Goal: Transaction & Acquisition: Purchase product/service

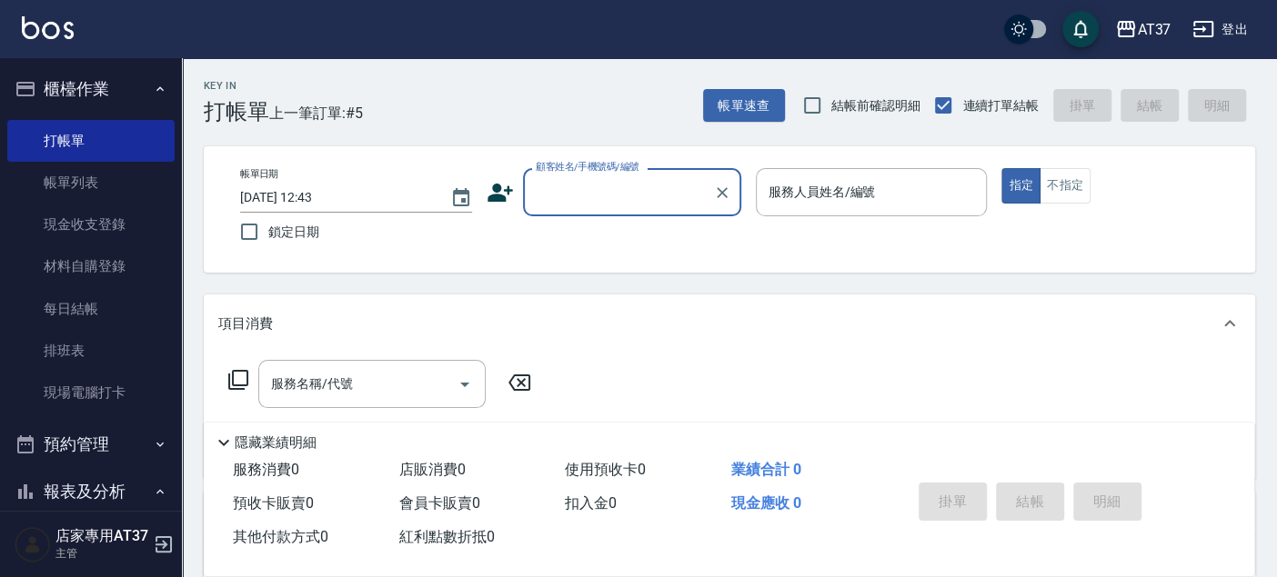
click at [638, 173] on div "顧客姓名/手機號碼/編號" at bounding box center [632, 192] width 218 height 48
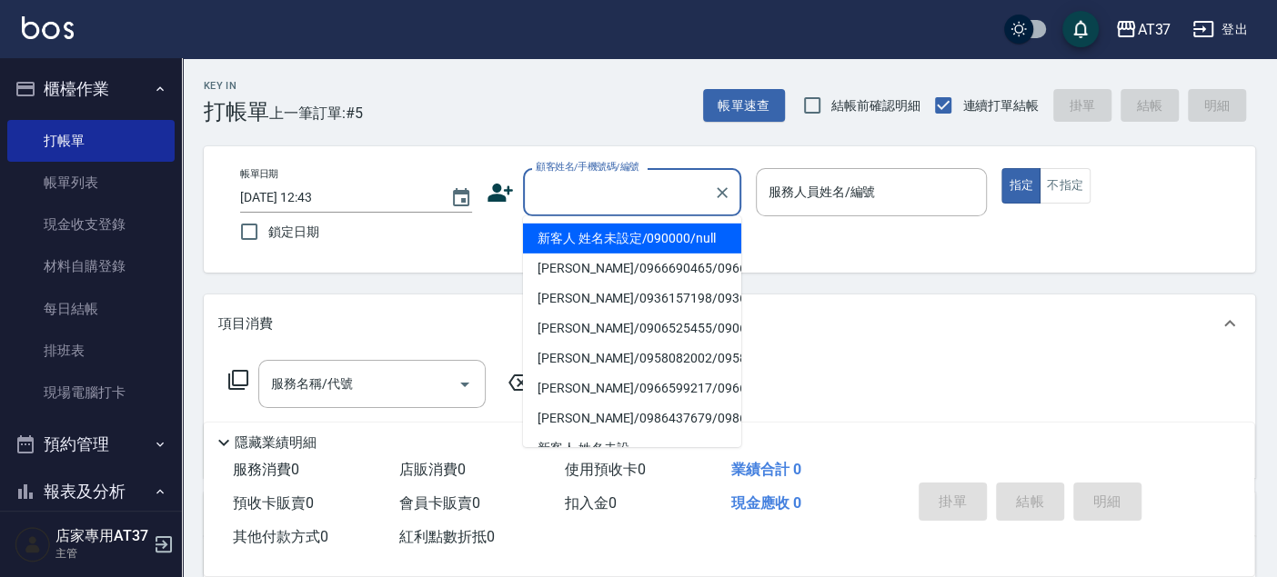
drag, startPoint x: 636, startPoint y: 234, endPoint x: 816, endPoint y: 196, distance: 182.9
click at [636, 234] on li "新客人 姓名未設定/090000/null" at bounding box center [632, 239] width 218 height 30
type input "新客人 姓名未設定/090000/null"
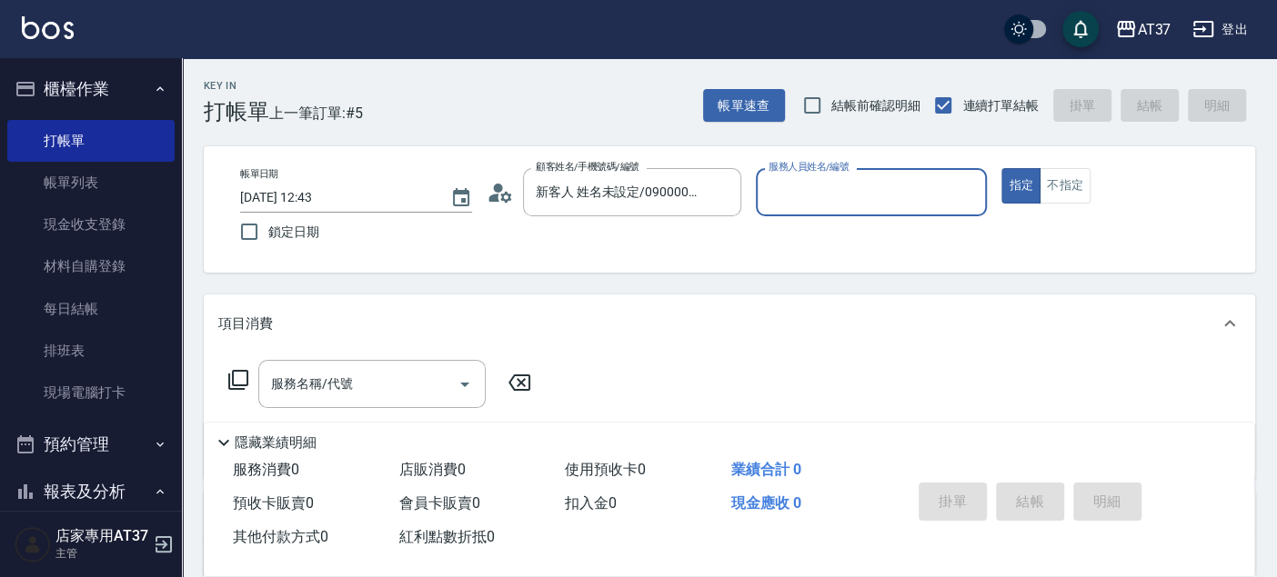
click at [816, 196] on input "服務人員姓名/編號" at bounding box center [871, 192] width 215 height 32
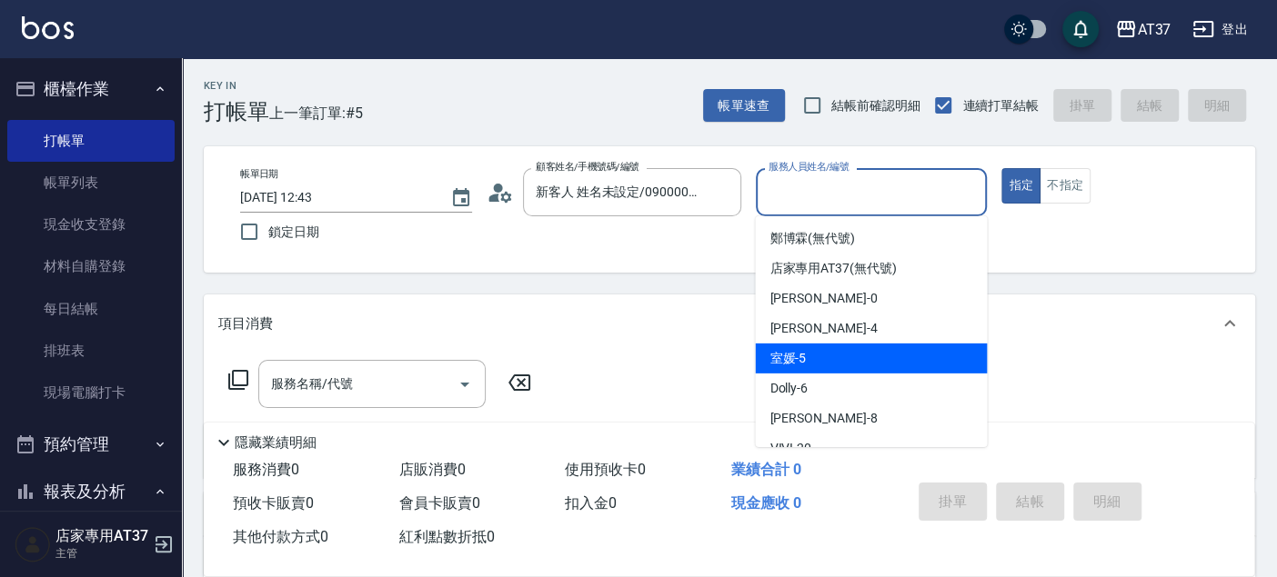
click at [836, 368] on div "室媛 -5" at bounding box center [871, 359] width 232 height 30
type input "室媛-5"
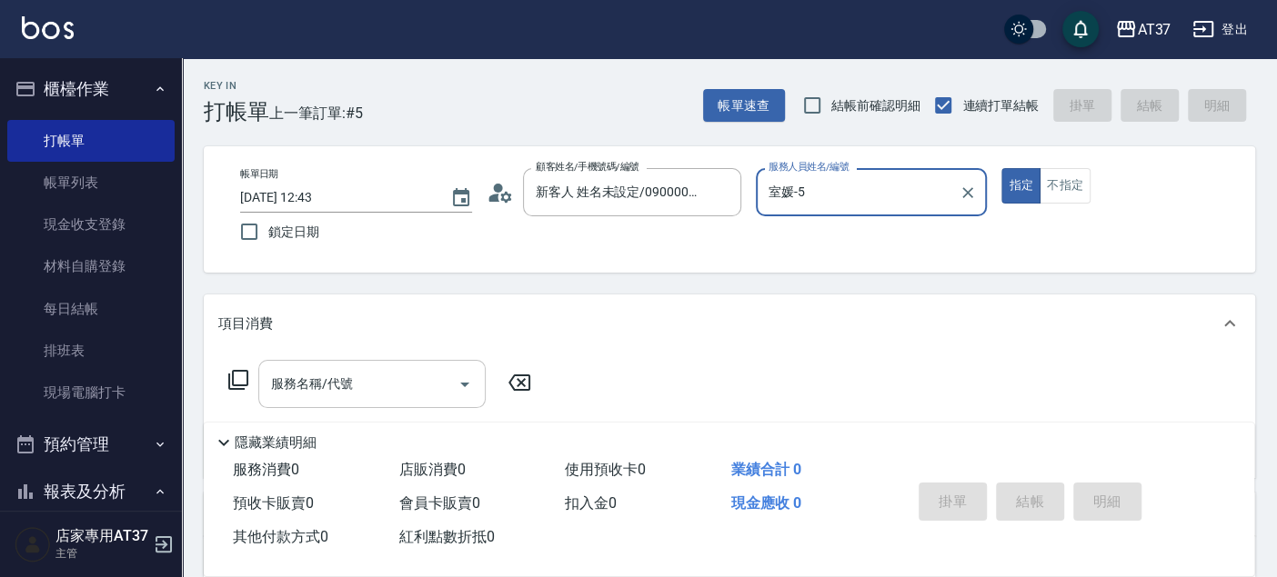
drag, startPoint x: 397, startPoint y: 391, endPoint x: 418, endPoint y: 384, distance: 22.1
click at [399, 389] on input "服務名稱/代號" at bounding box center [358, 384] width 184 height 32
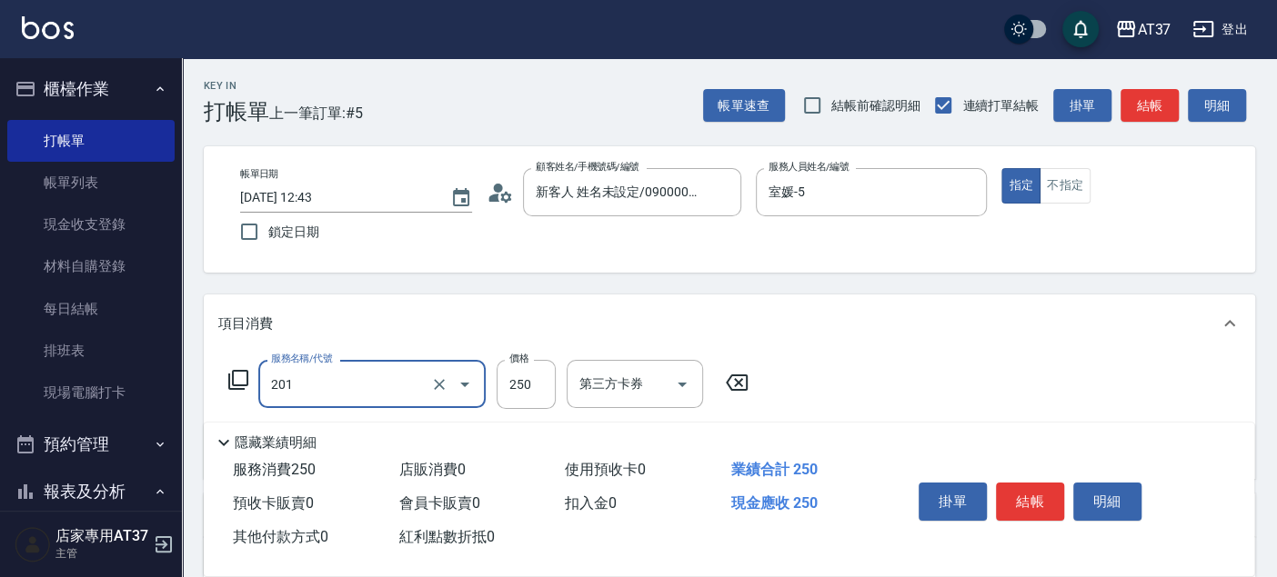
type input "B級單剪(201)"
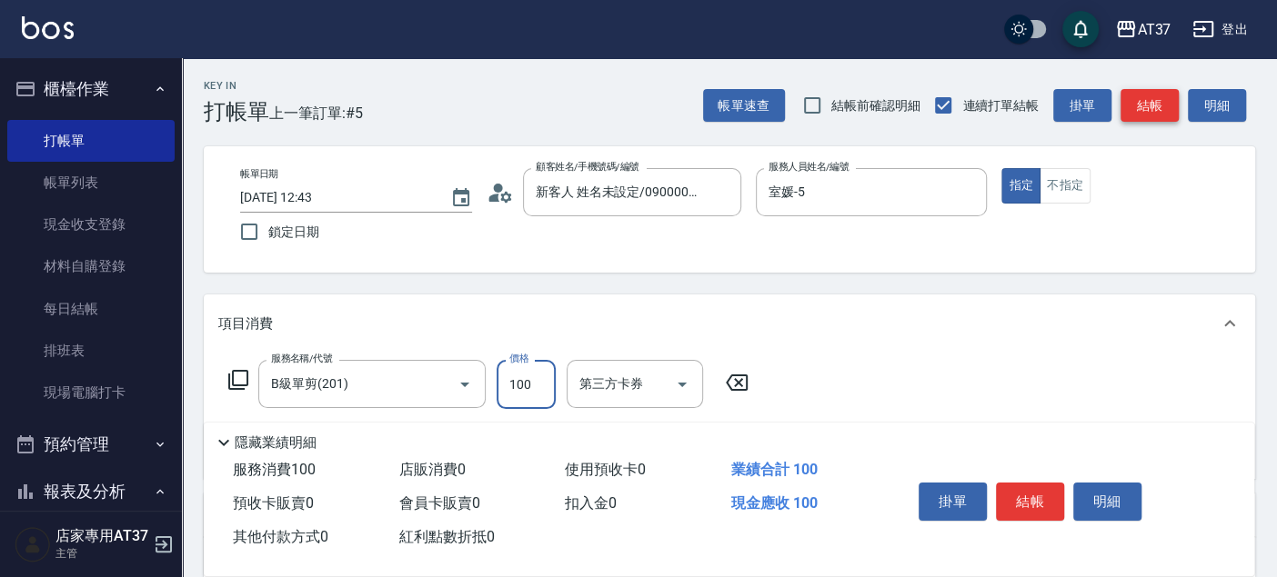
type input "100"
click at [1155, 100] on button "結帳" at bounding box center [1149, 106] width 58 height 34
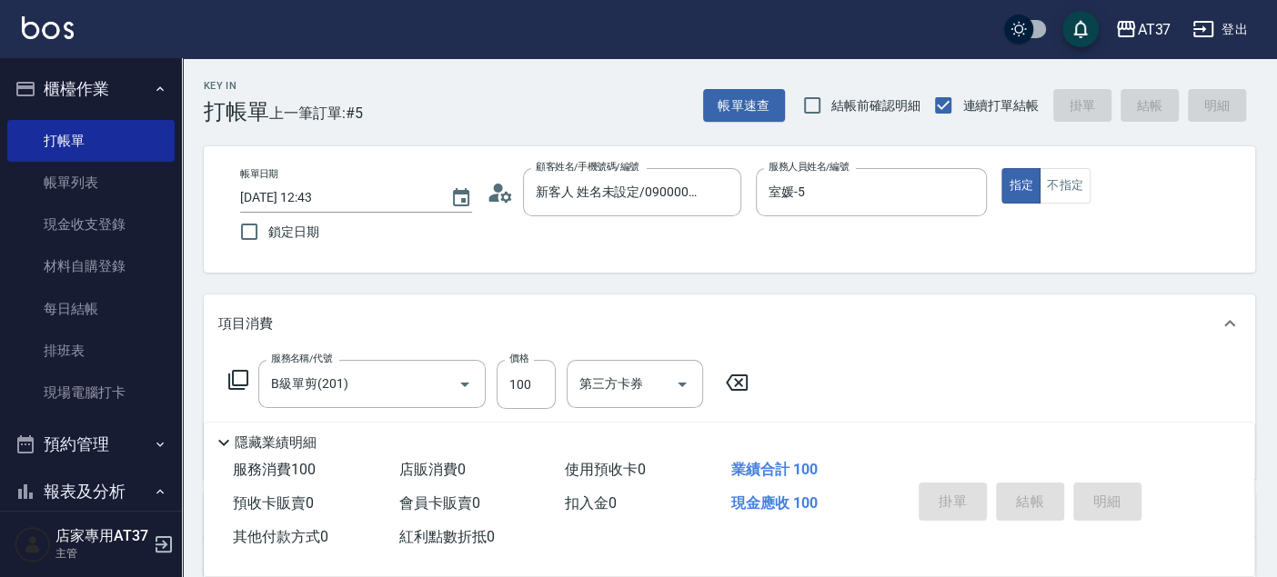
type input "[DATE] 13:14"
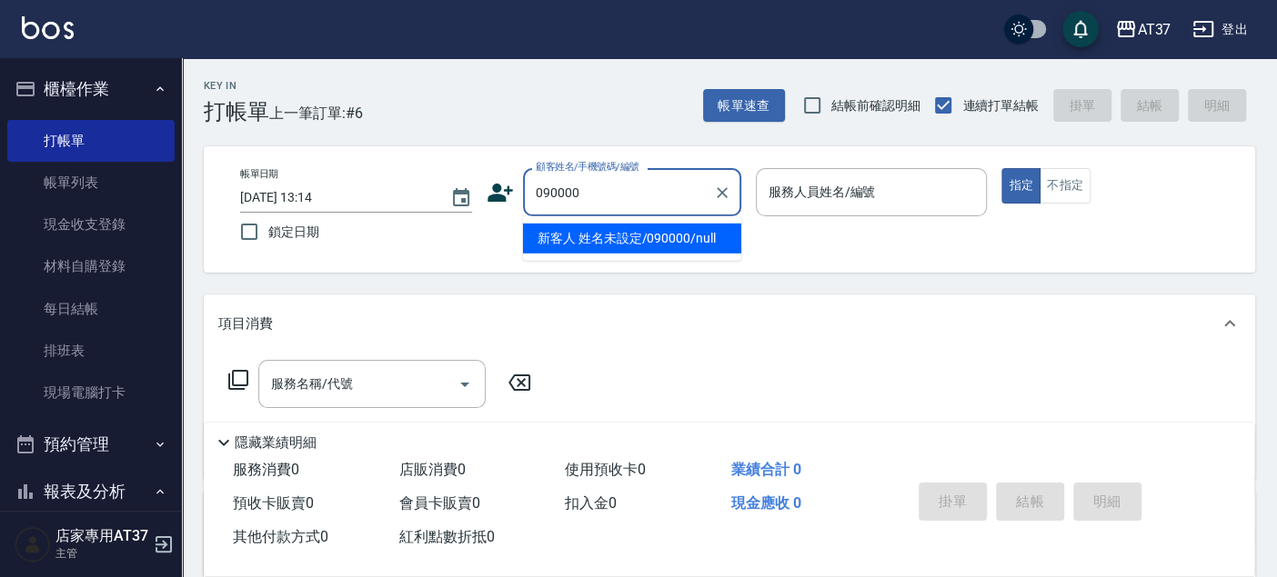
type input "新客人 姓名未設定/090000/null"
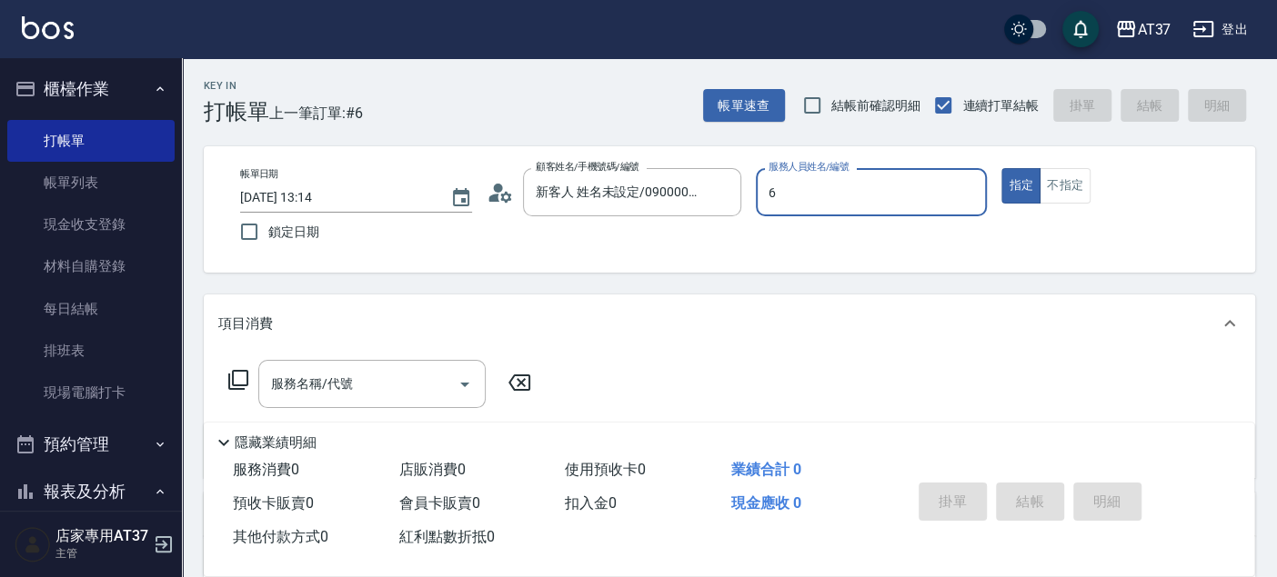
type input "6"
type button "true"
type input "Dolly-6"
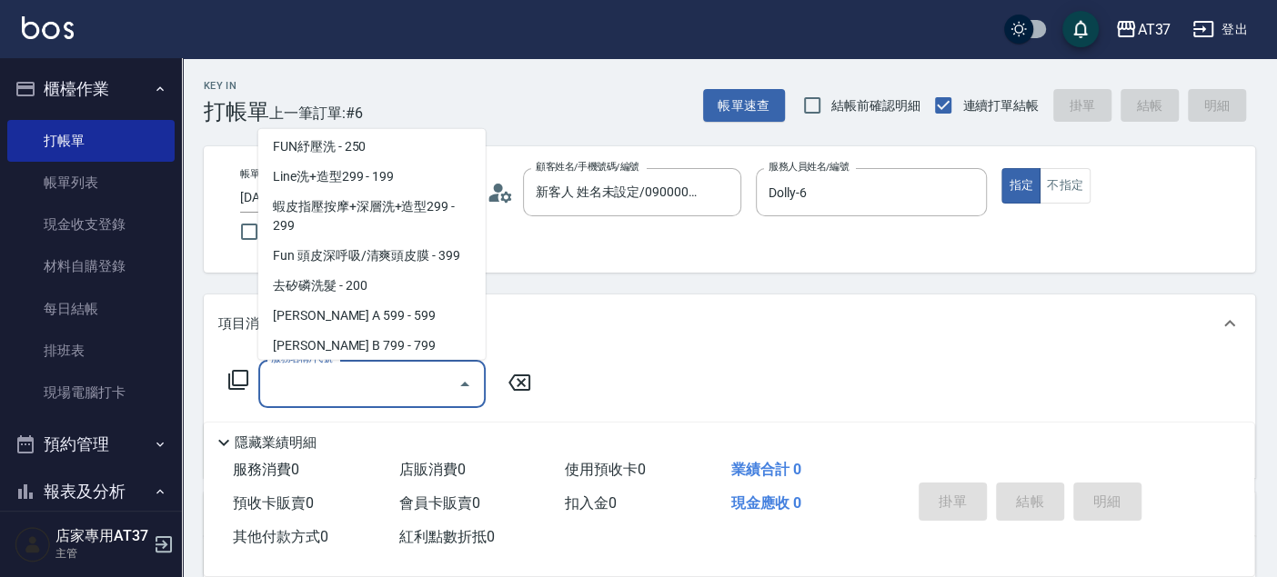
scroll to position [335, 0]
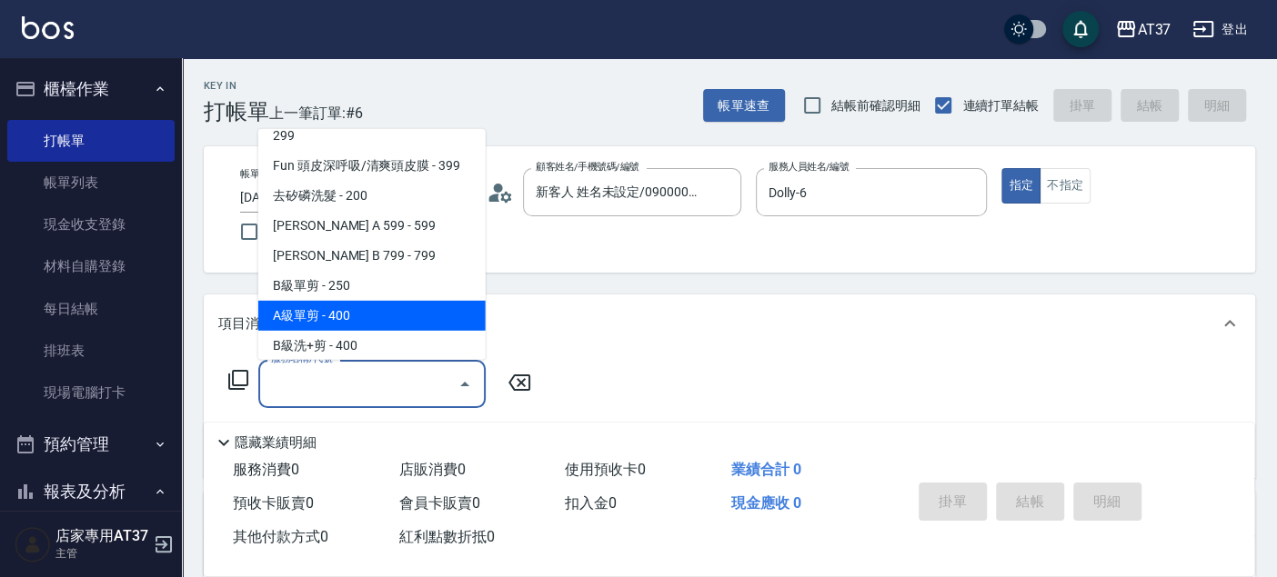
type input "A級單剪(202)"
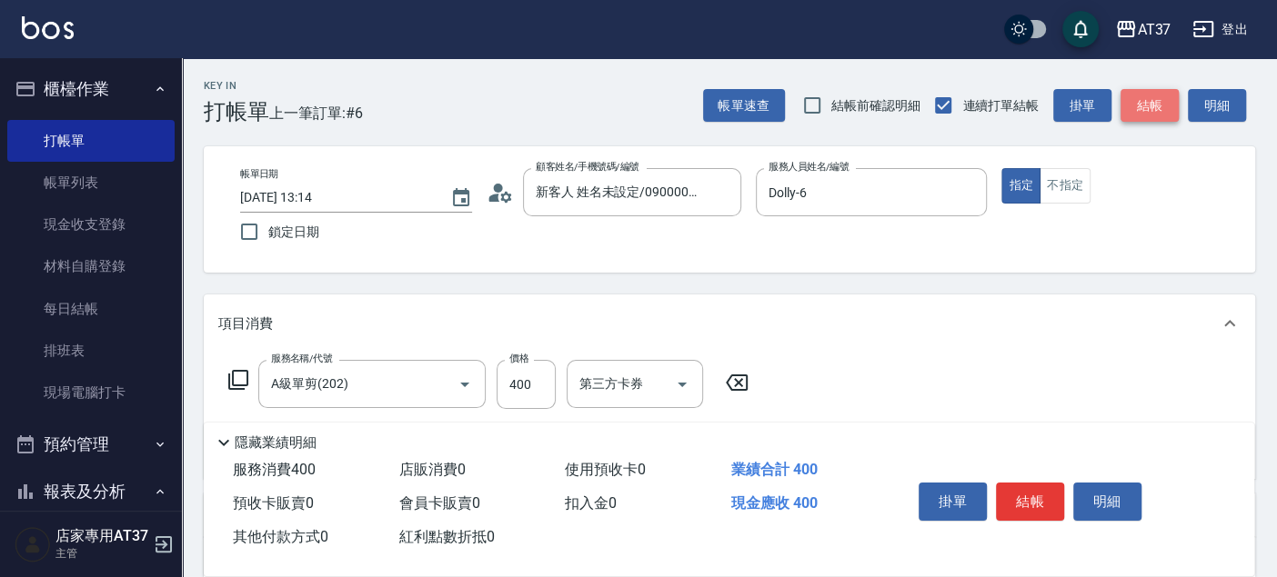
click at [1158, 113] on button "結帳" at bounding box center [1149, 106] width 58 height 34
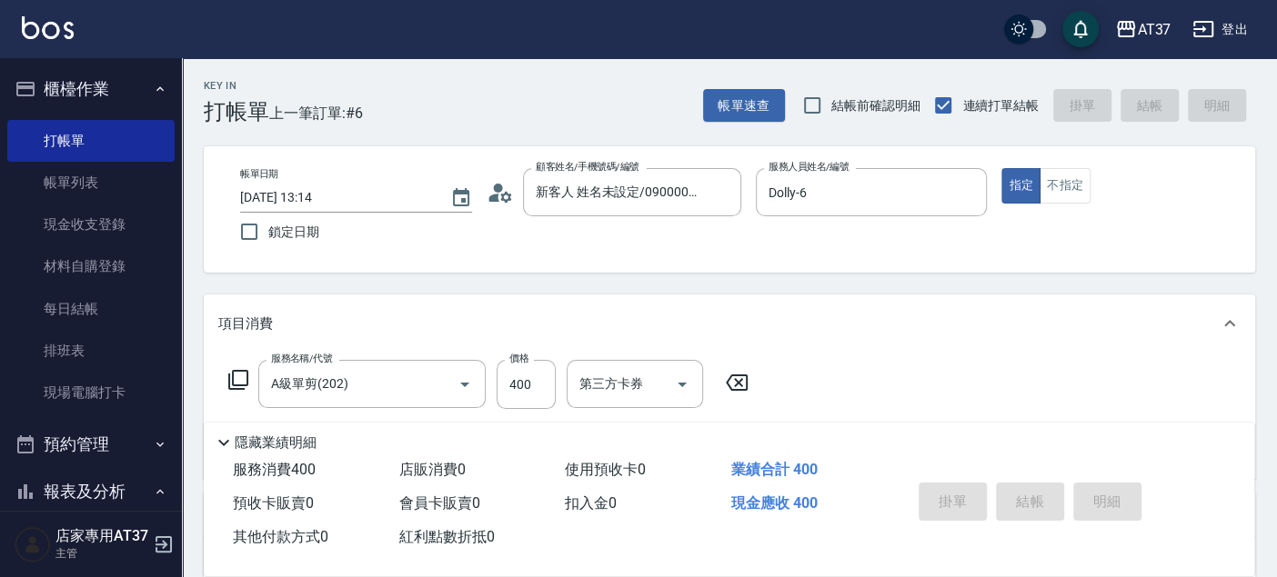
type input "[DATE] 13:16"
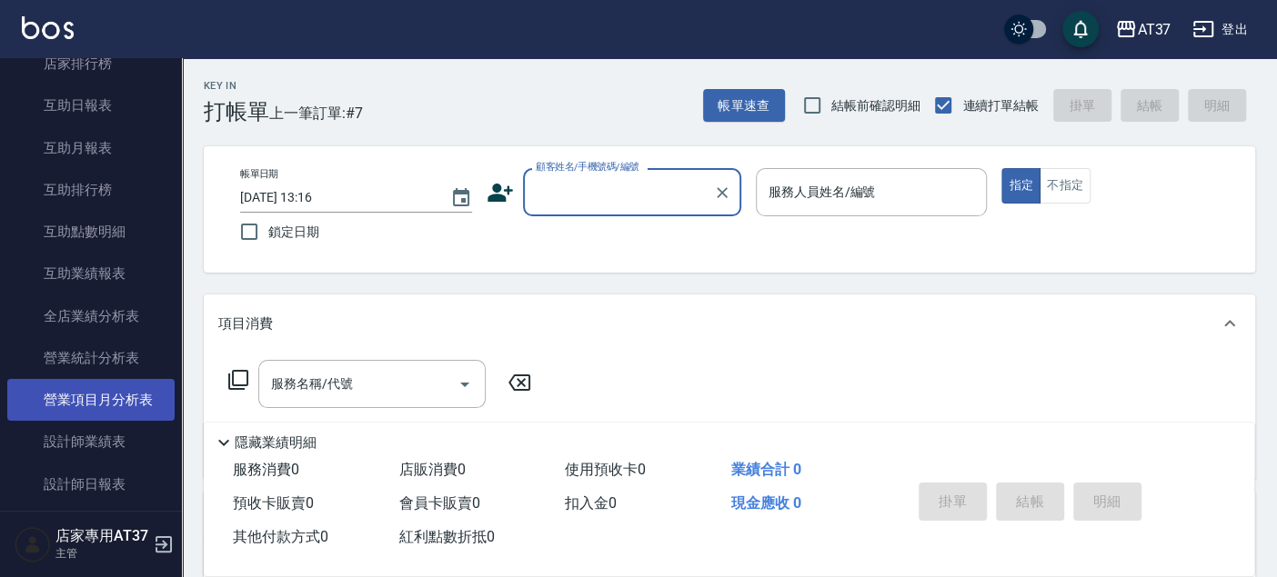
scroll to position [706, 0]
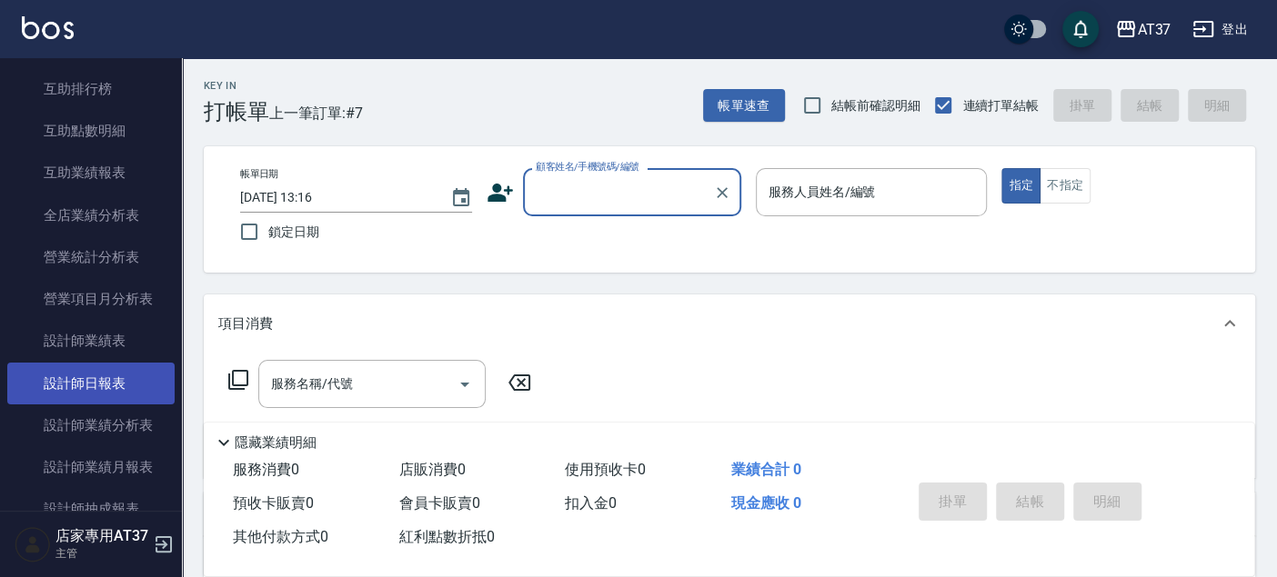
click at [67, 386] on link "設計師日報表" at bounding box center [90, 384] width 167 height 42
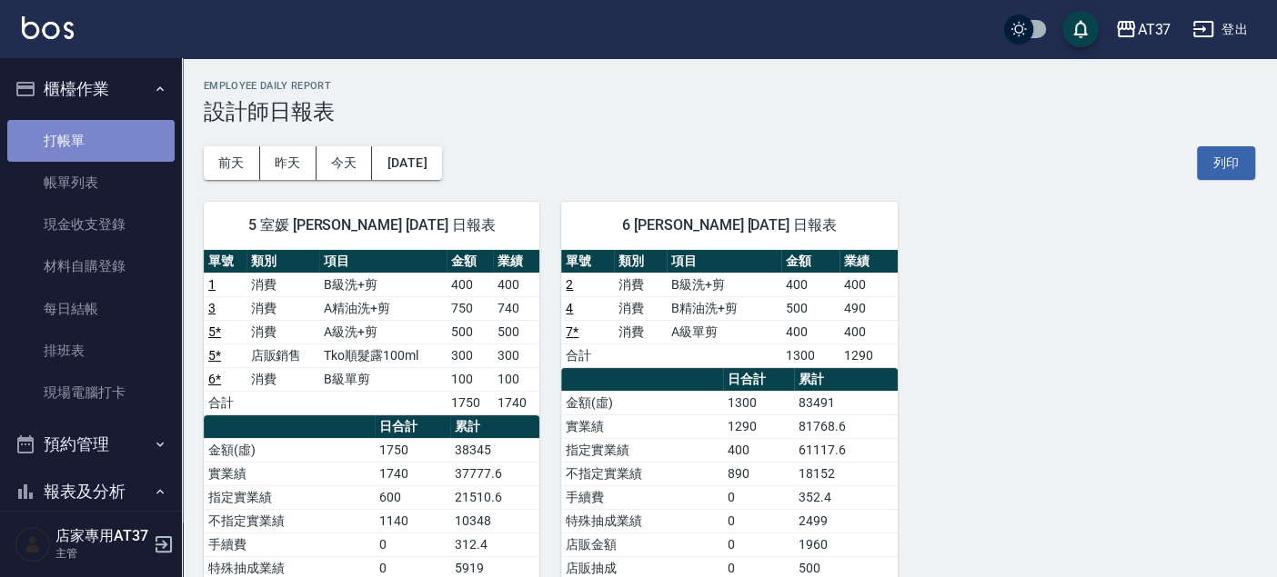
click at [113, 135] on link "打帳單" at bounding box center [90, 141] width 167 height 42
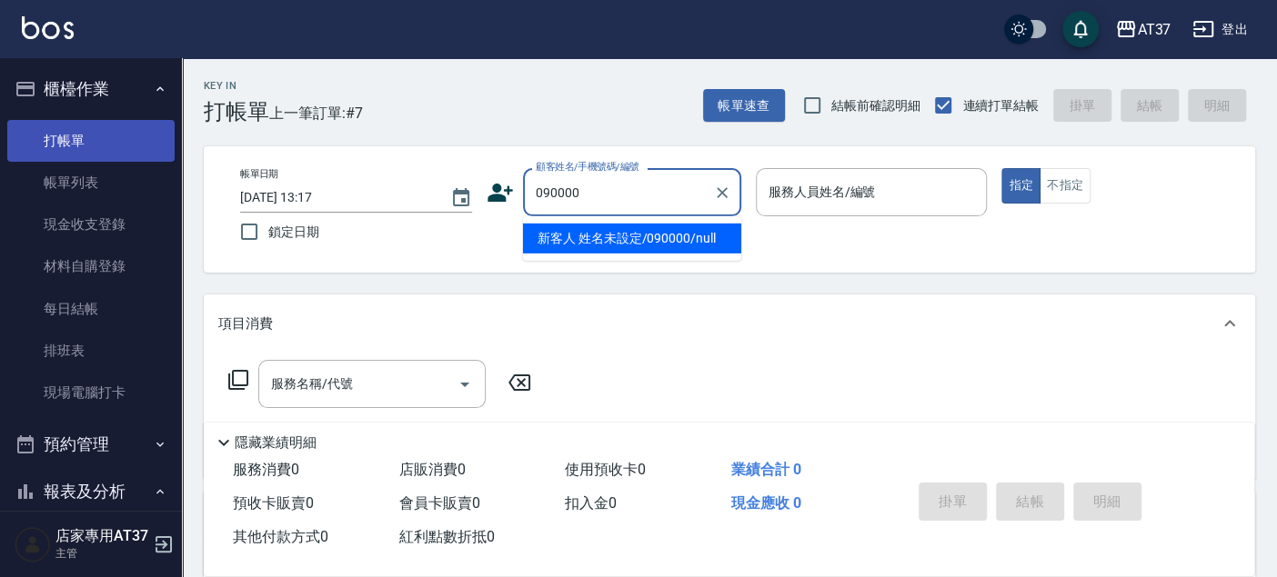
type input "新客人 姓名未設定/090000/null"
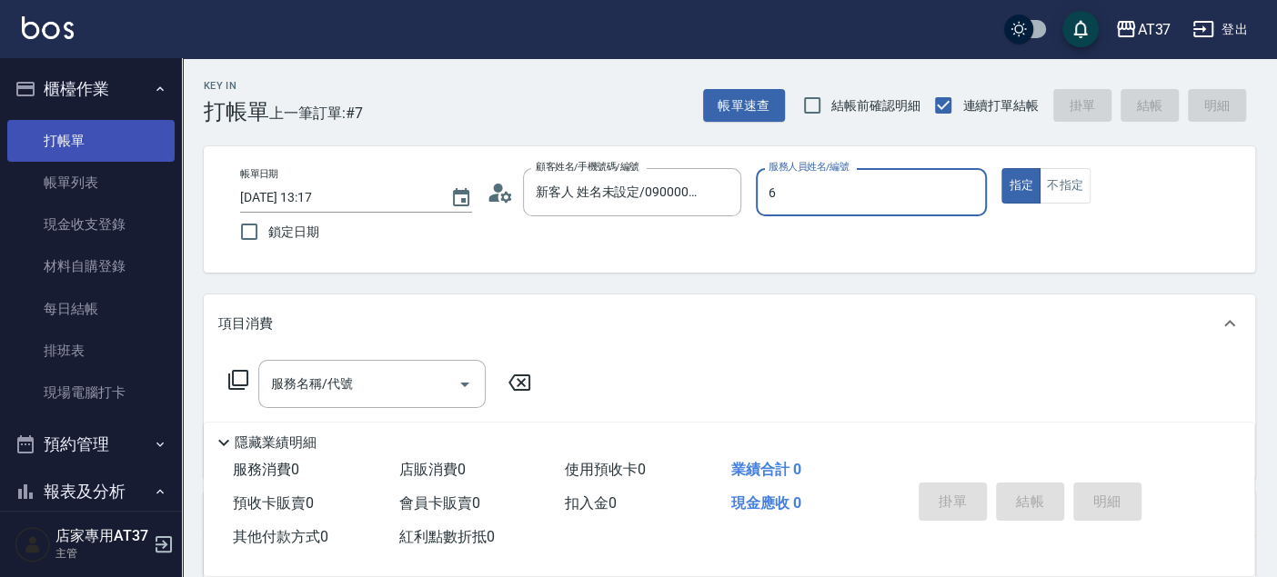
type input "6"
type button "true"
type input "Dolly-6"
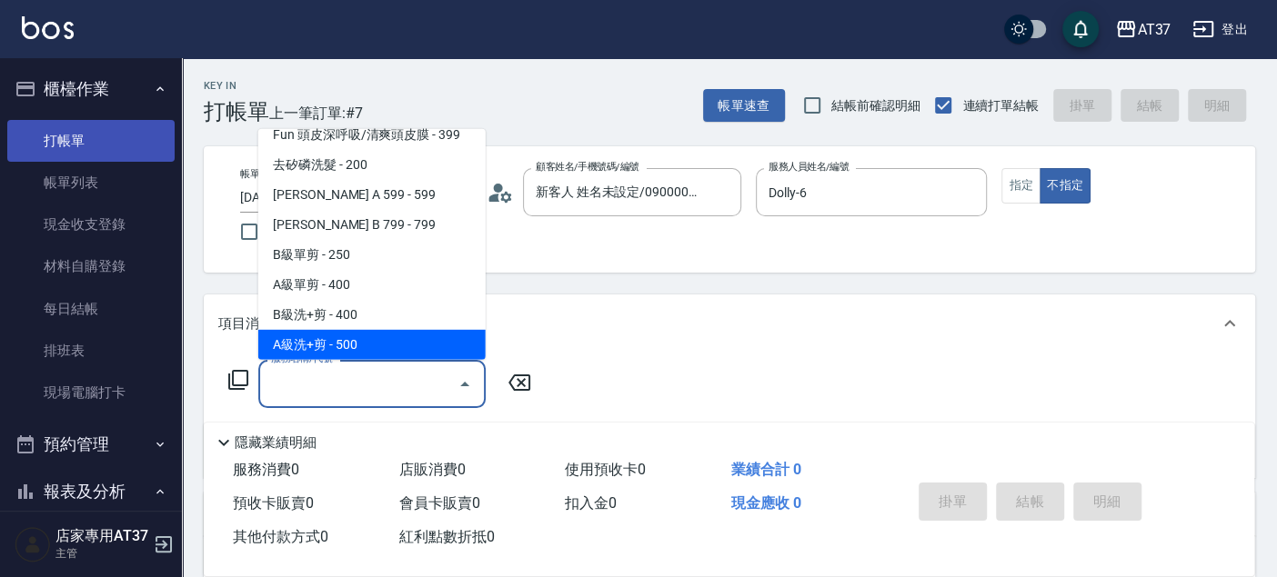
scroll to position [395, 0]
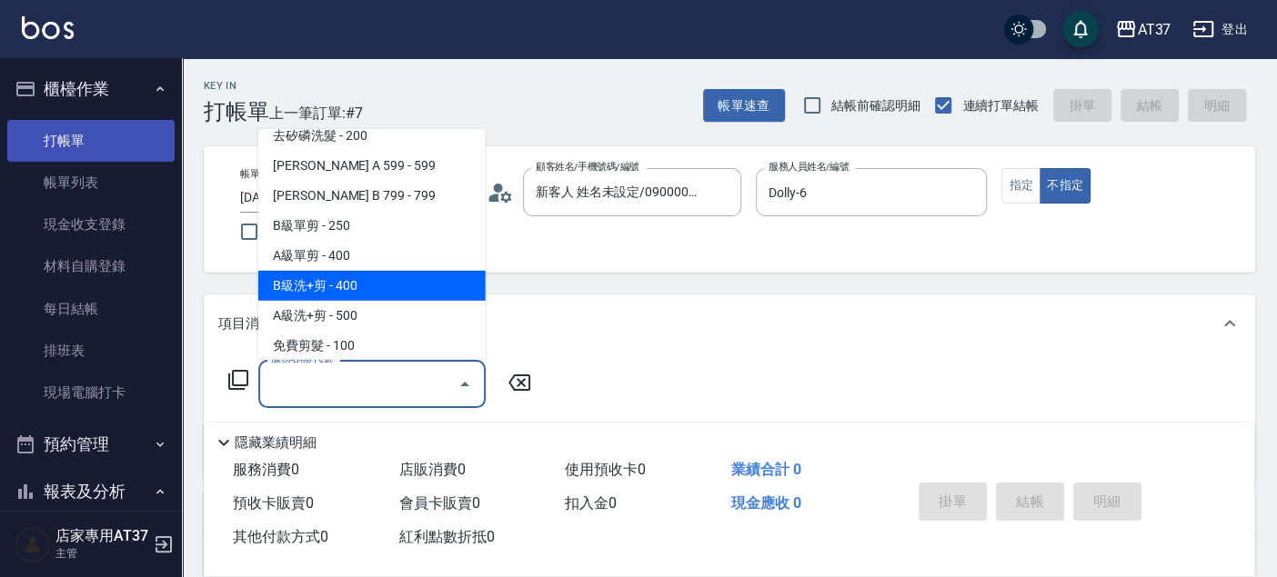
type input "B級洗+剪(203)"
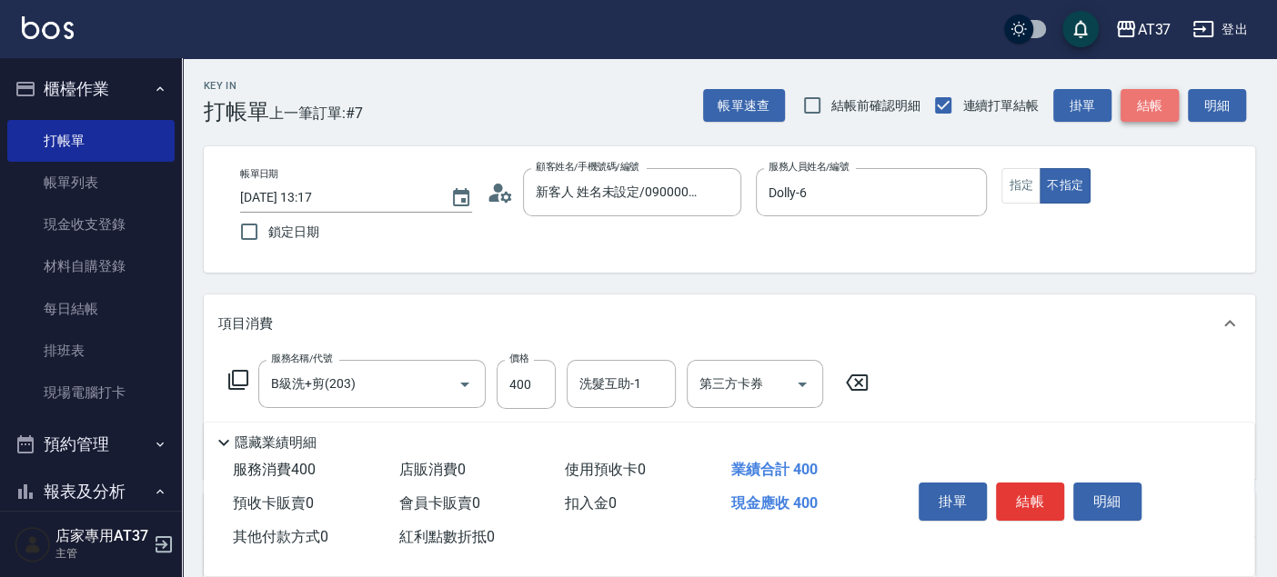
click at [1163, 101] on button "結帳" at bounding box center [1149, 106] width 58 height 34
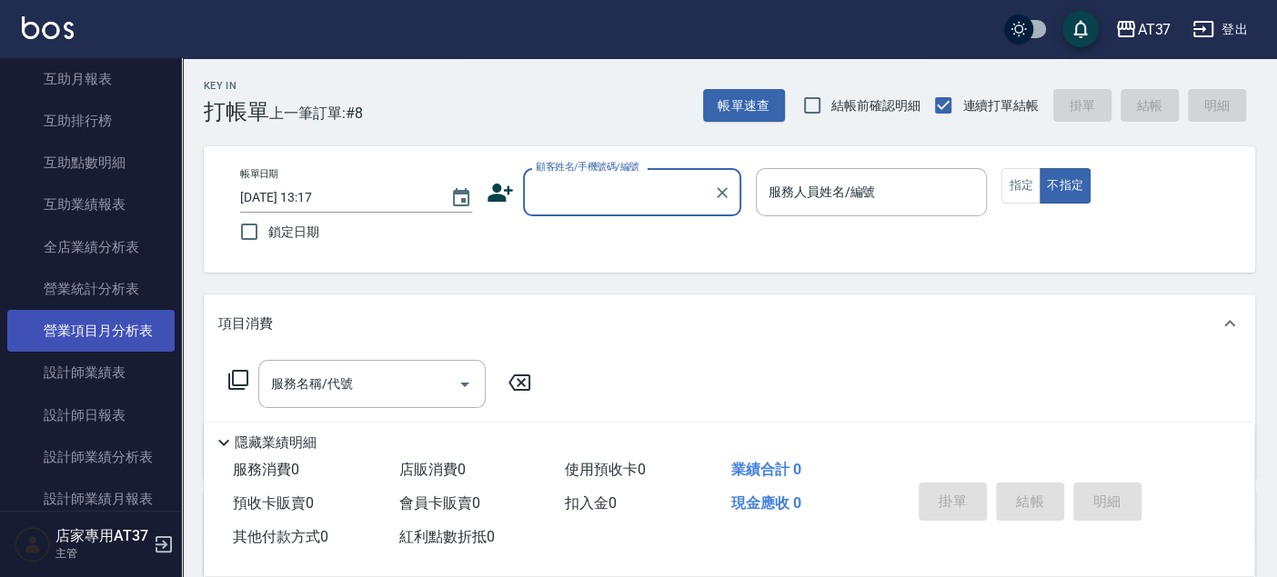
scroll to position [706, 0]
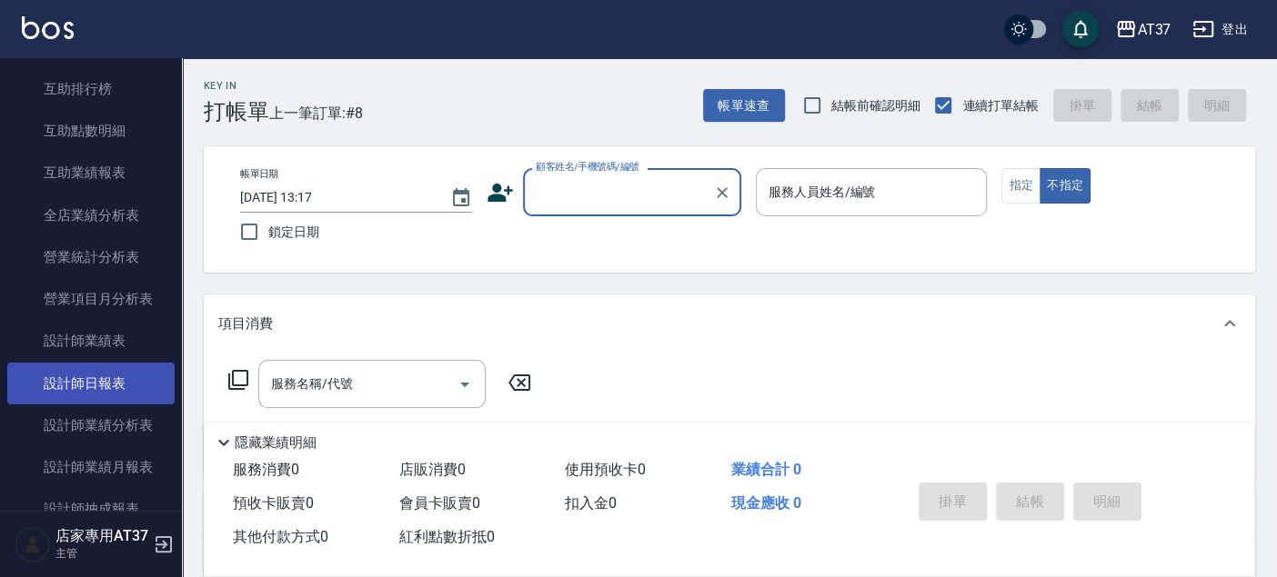
click at [91, 388] on link "設計師日報表" at bounding box center [90, 384] width 167 height 42
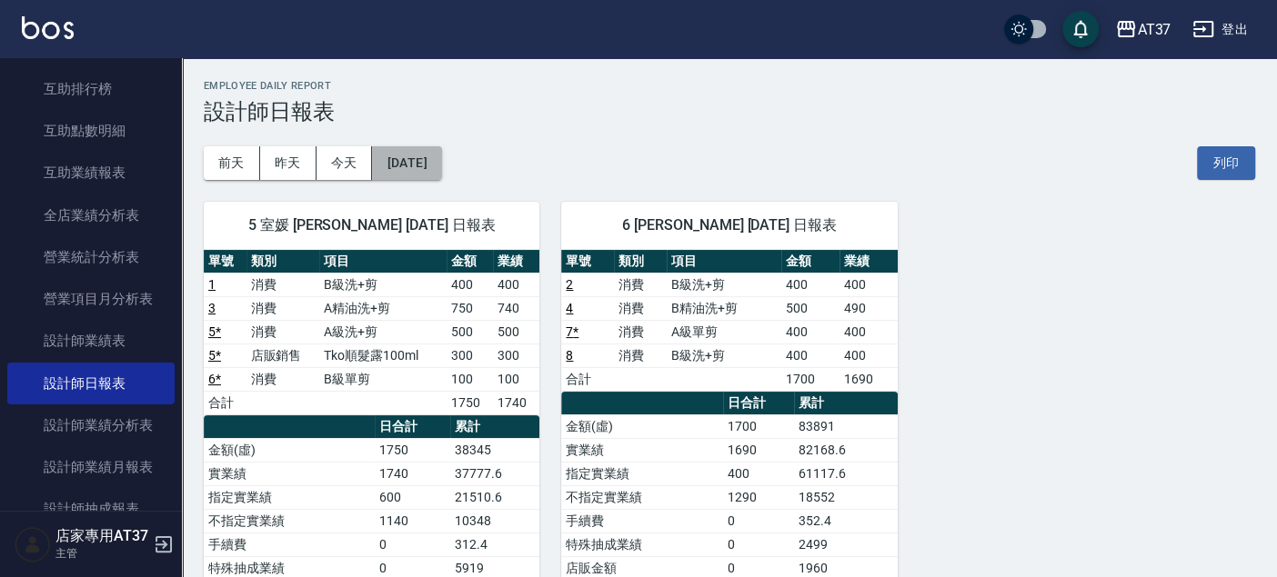
click at [428, 150] on button "[DATE]" at bounding box center [406, 163] width 69 height 34
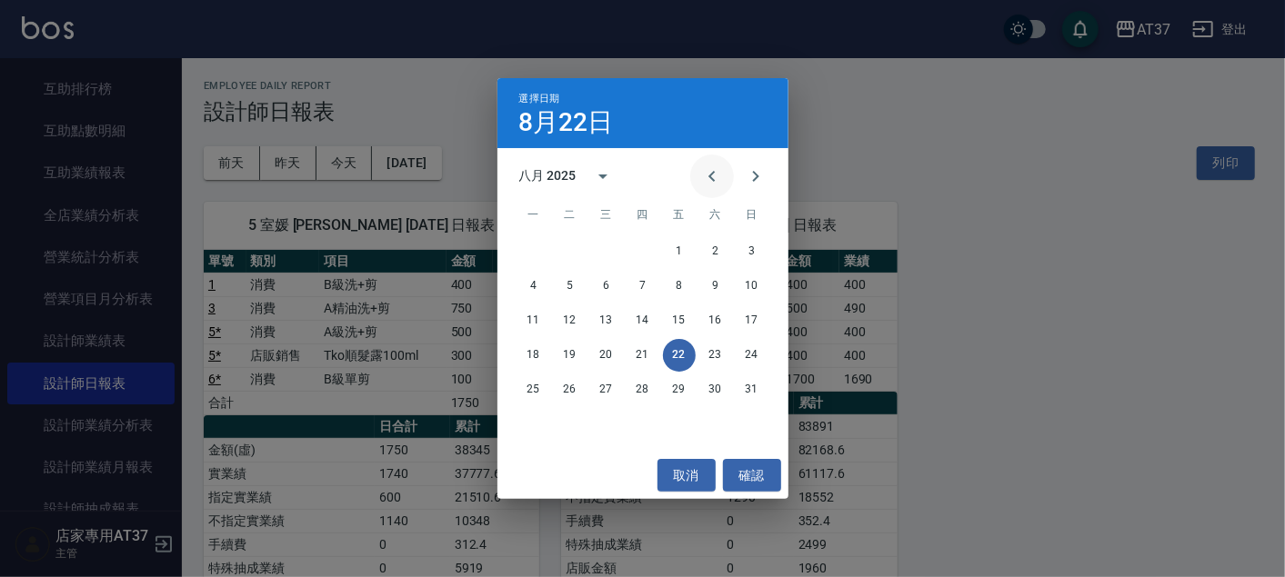
click at [718, 173] on icon "Previous month" at bounding box center [712, 176] width 22 height 22
click at [566, 353] on button "22" at bounding box center [570, 355] width 33 height 33
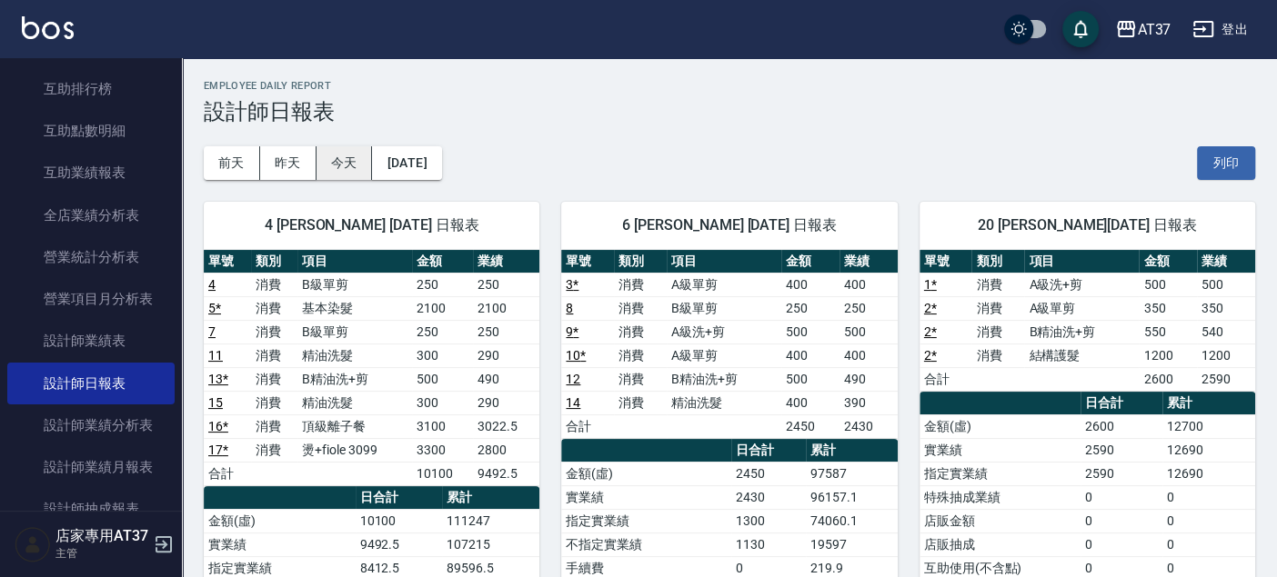
click at [364, 157] on button "今天" at bounding box center [344, 163] width 56 height 34
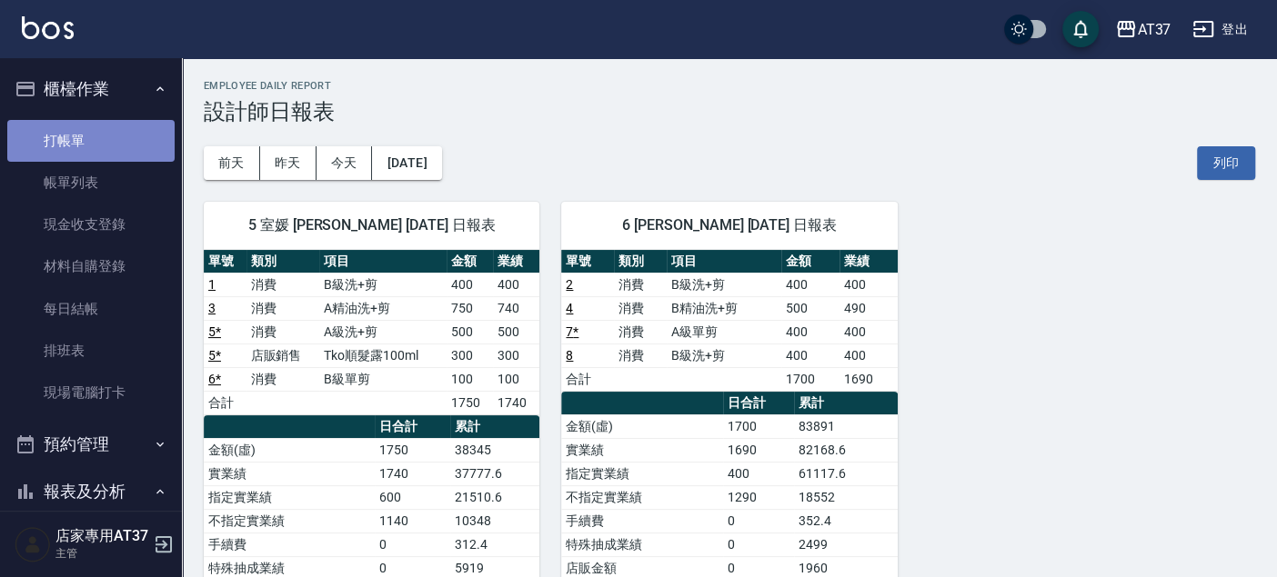
click at [97, 145] on link "打帳單" at bounding box center [90, 141] width 167 height 42
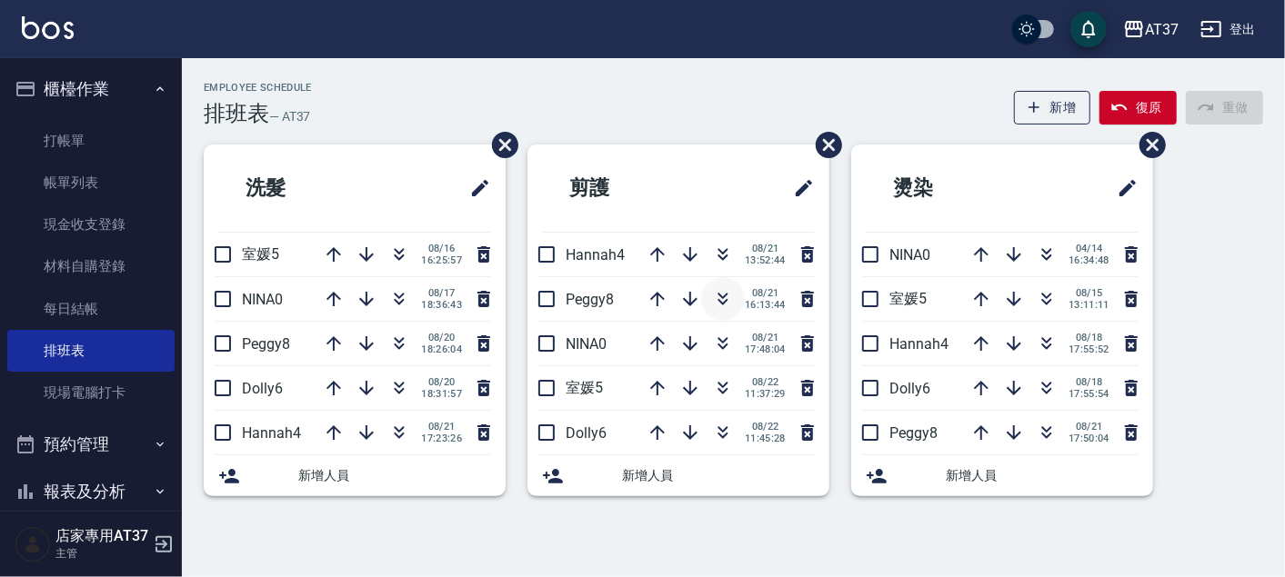
click at [723, 298] on icon "button" at bounding box center [723, 299] width 22 height 22
click at [402, 249] on icon "button" at bounding box center [400, 251] width 10 height 6
click at [725, 396] on icon "button" at bounding box center [723, 388] width 22 height 22
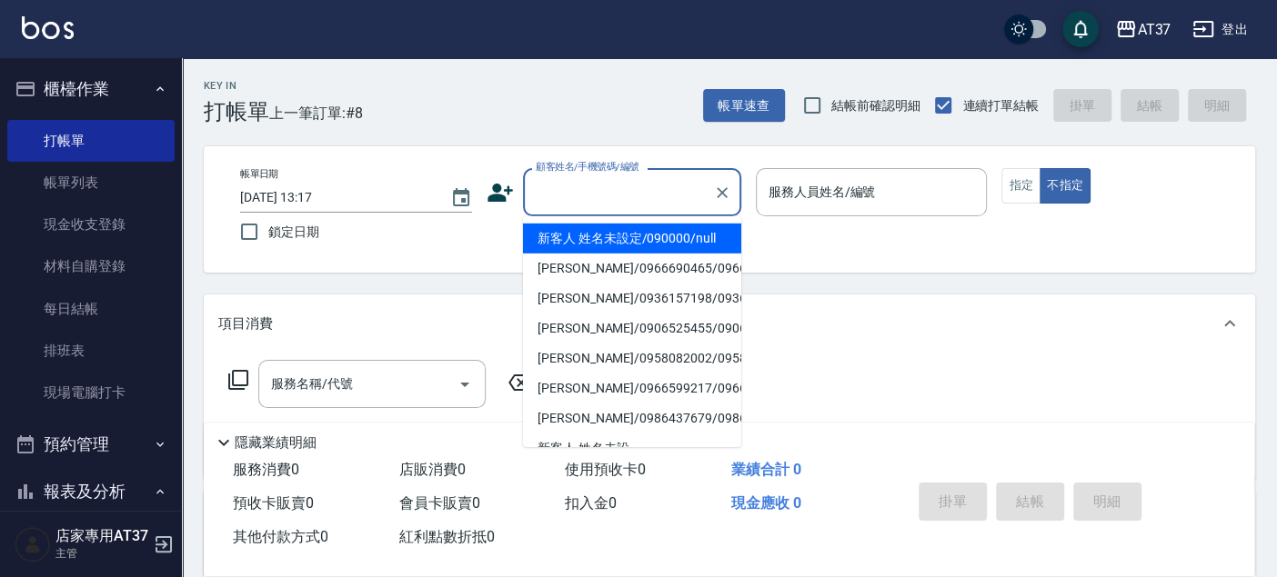
click at [703, 181] on input "顧客姓名/手機號碼/編號" at bounding box center [618, 192] width 175 height 32
click at [605, 245] on li "新客人 姓名未設定/090000/null" at bounding box center [632, 239] width 218 height 30
type input "新客人 姓名未設定/090000/null"
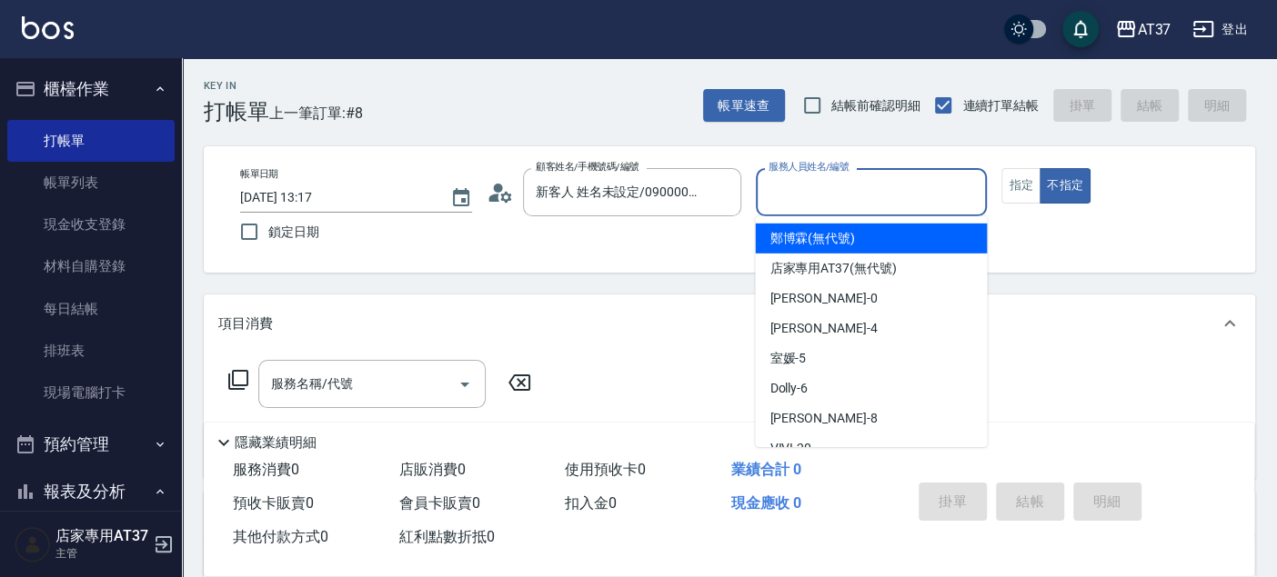
click at [817, 205] on input "服務人員姓名/編號" at bounding box center [871, 192] width 215 height 32
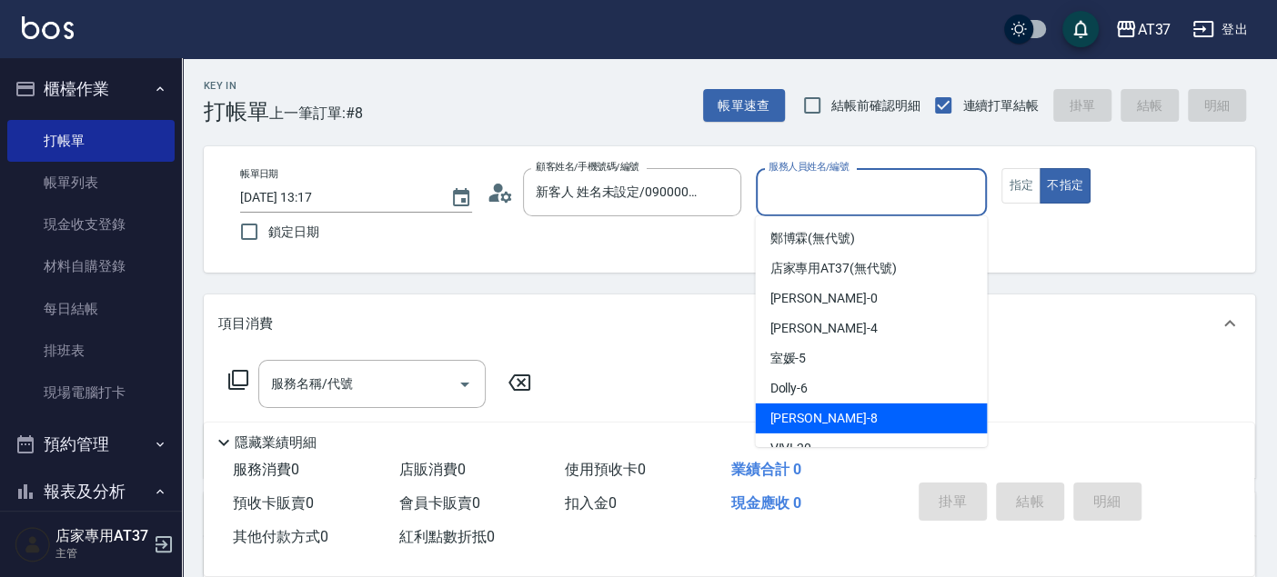
click at [846, 423] on div "Peggy -8" at bounding box center [871, 419] width 232 height 30
type input "Peggy-8"
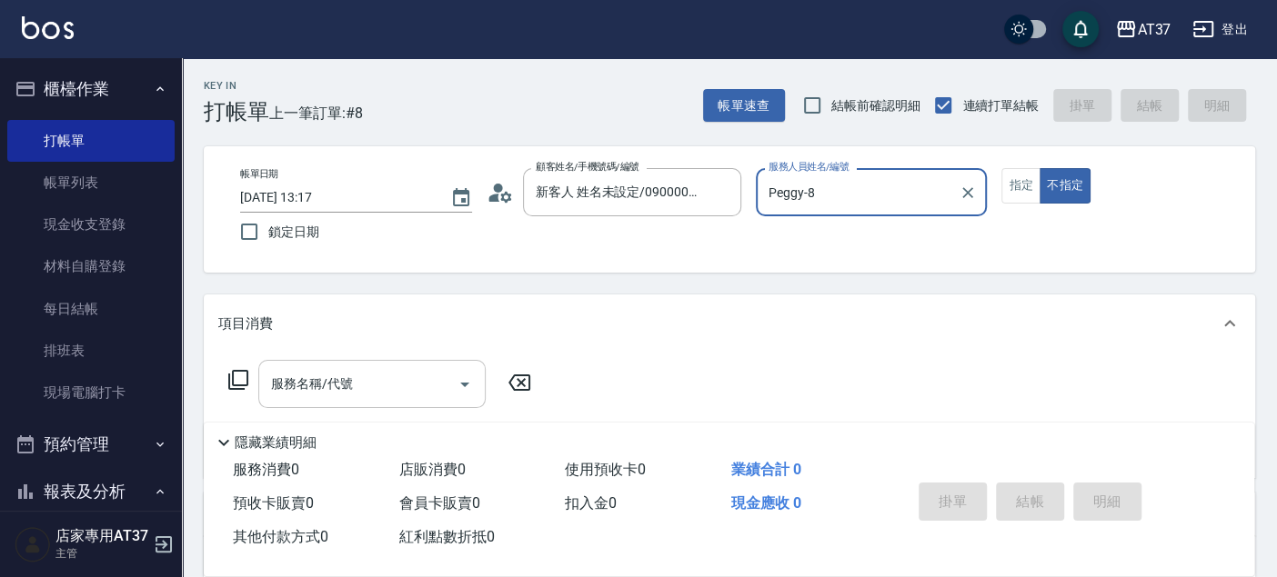
click at [395, 396] on input "服務名稱/代號" at bounding box center [358, 384] width 184 height 32
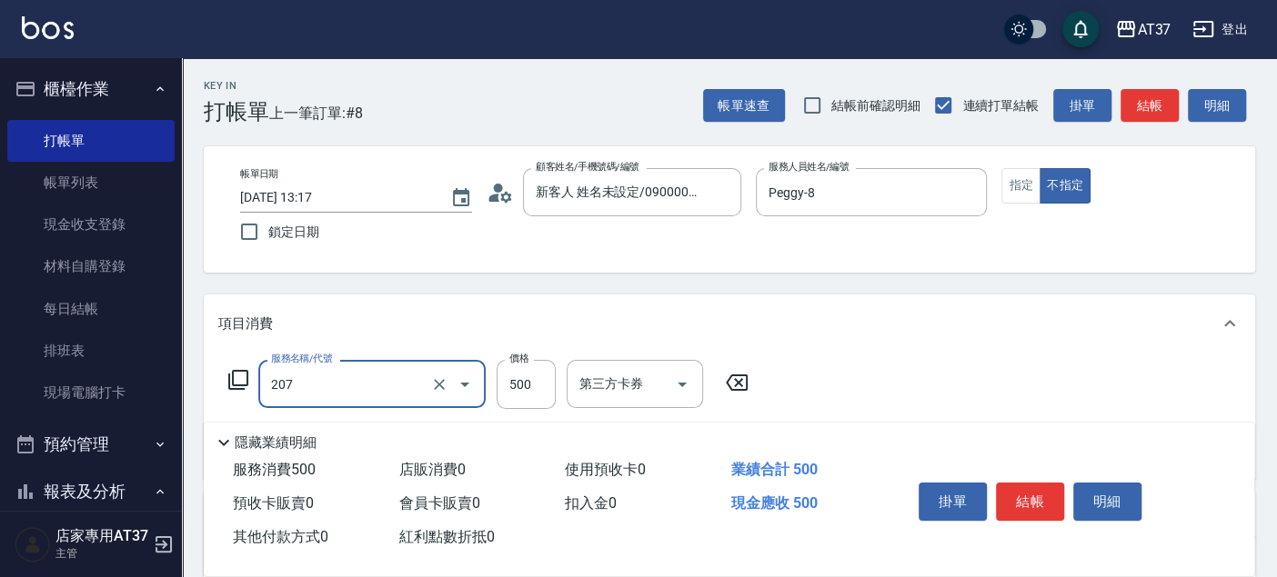
type input "B精油洗+剪(207)"
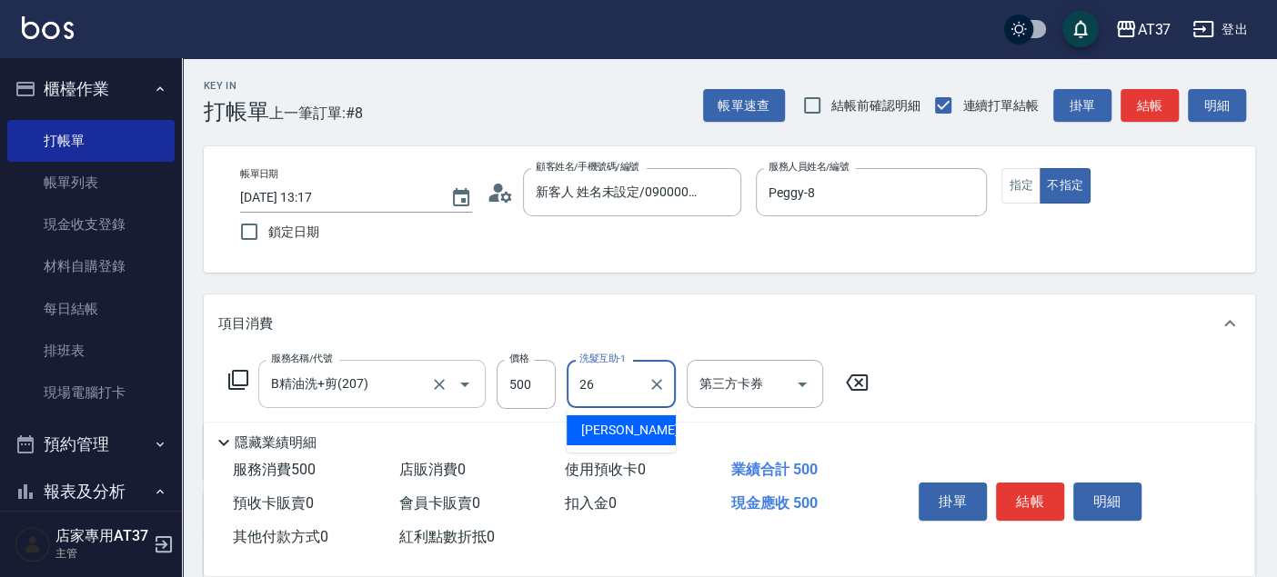
type input "鄧懷頎-26"
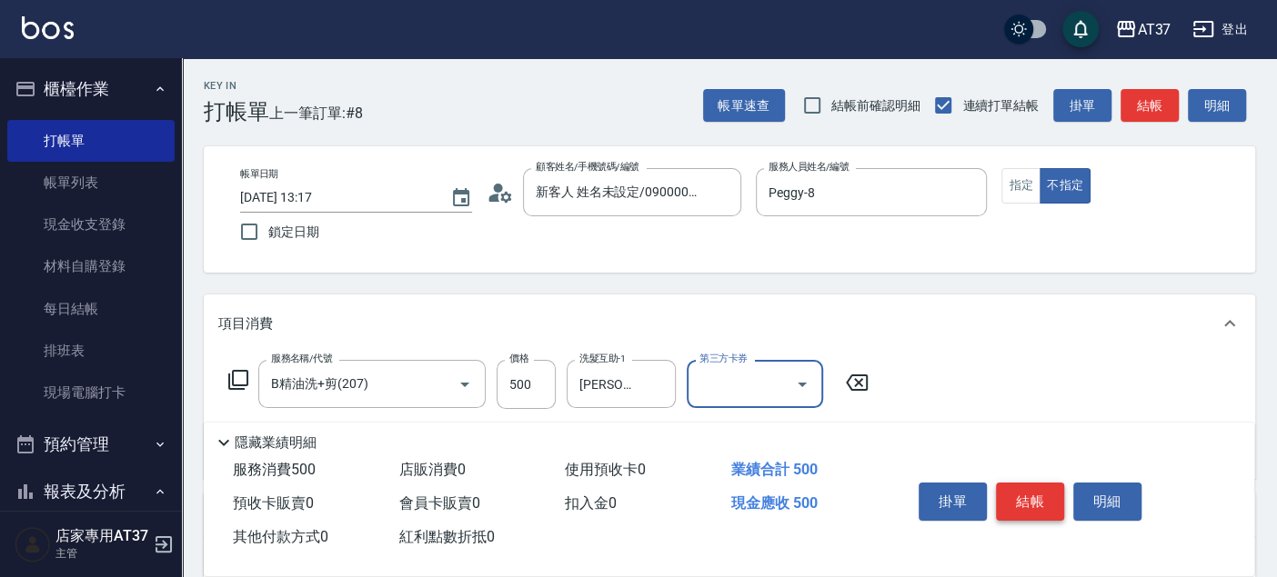
click at [1013, 486] on button "結帳" at bounding box center [1030, 502] width 68 height 38
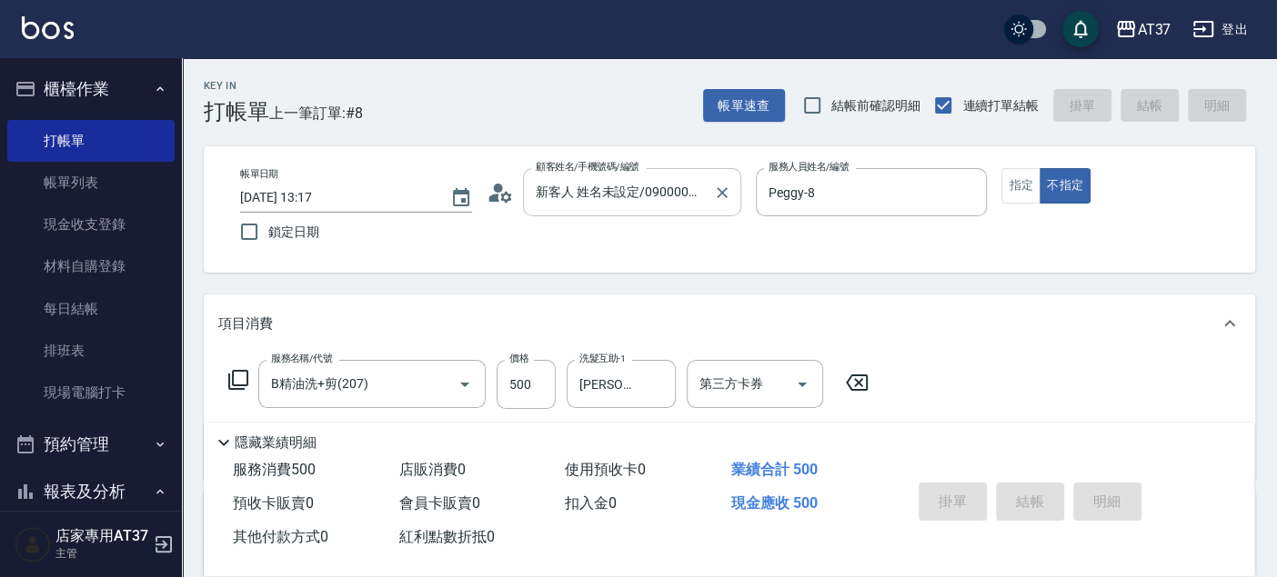
type input "2025/08/22 13:54"
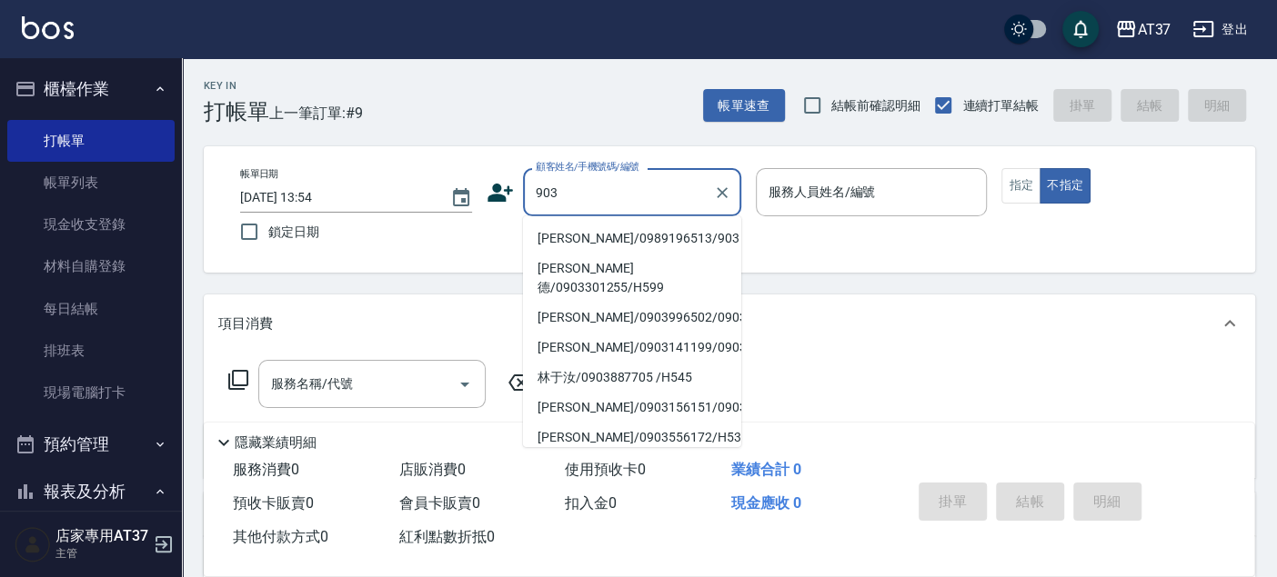
click at [625, 232] on li "梁書堯/0989196513/903" at bounding box center [632, 239] width 218 height 30
type input "梁書堯/0989196513/903"
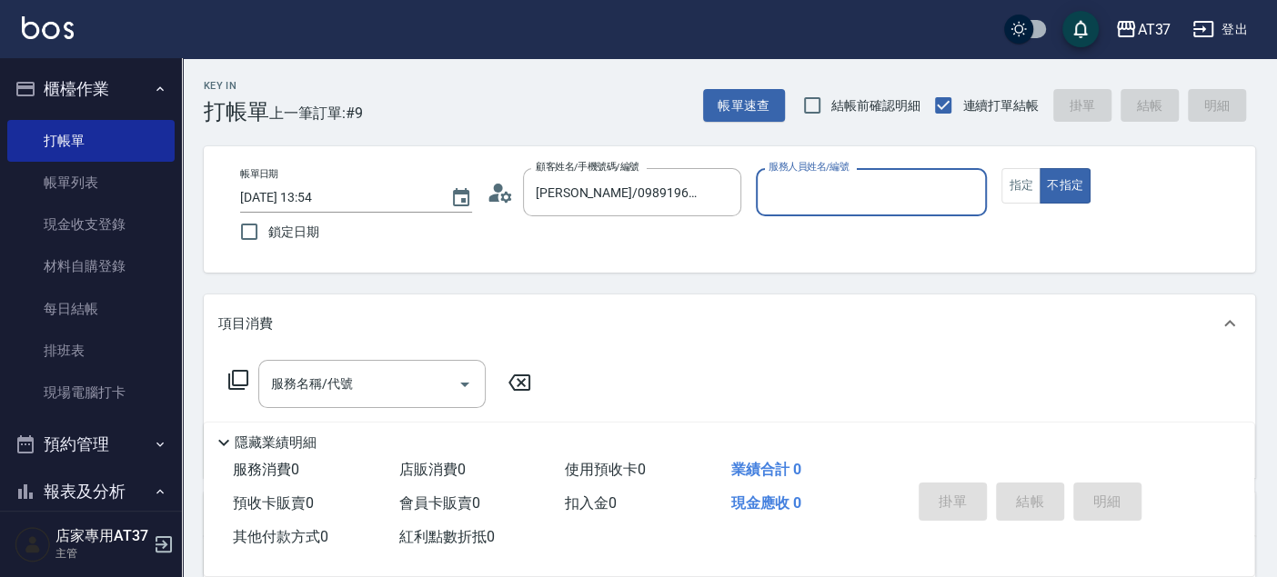
type input "Peggy-8"
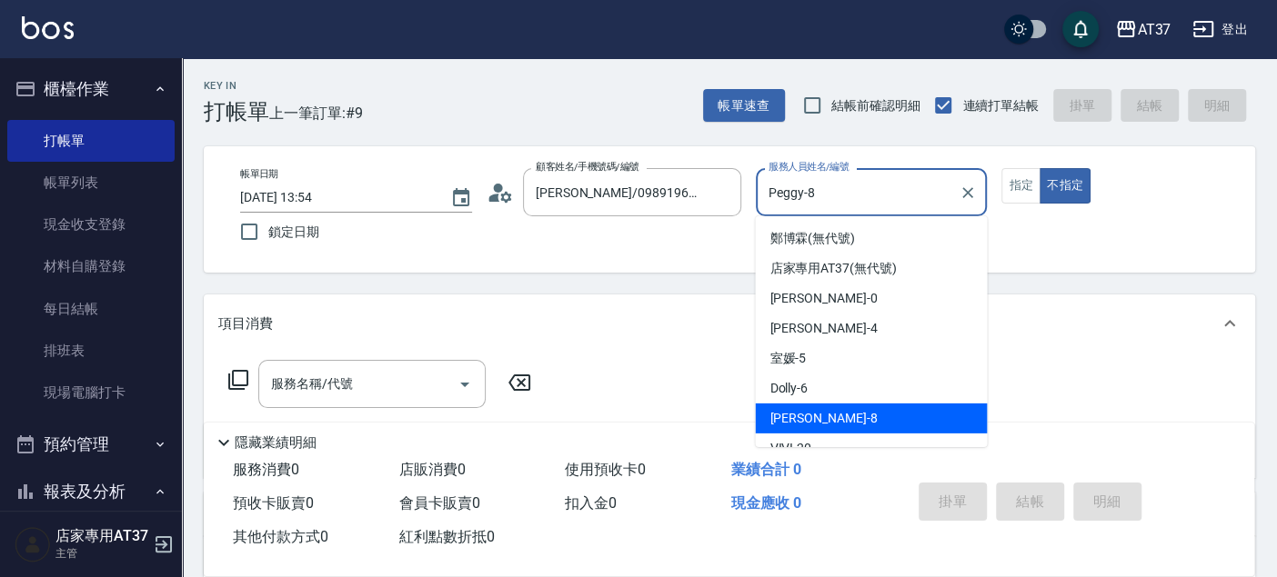
click at [844, 201] on input "Peggy-8" at bounding box center [858, 192] width 188 height 32
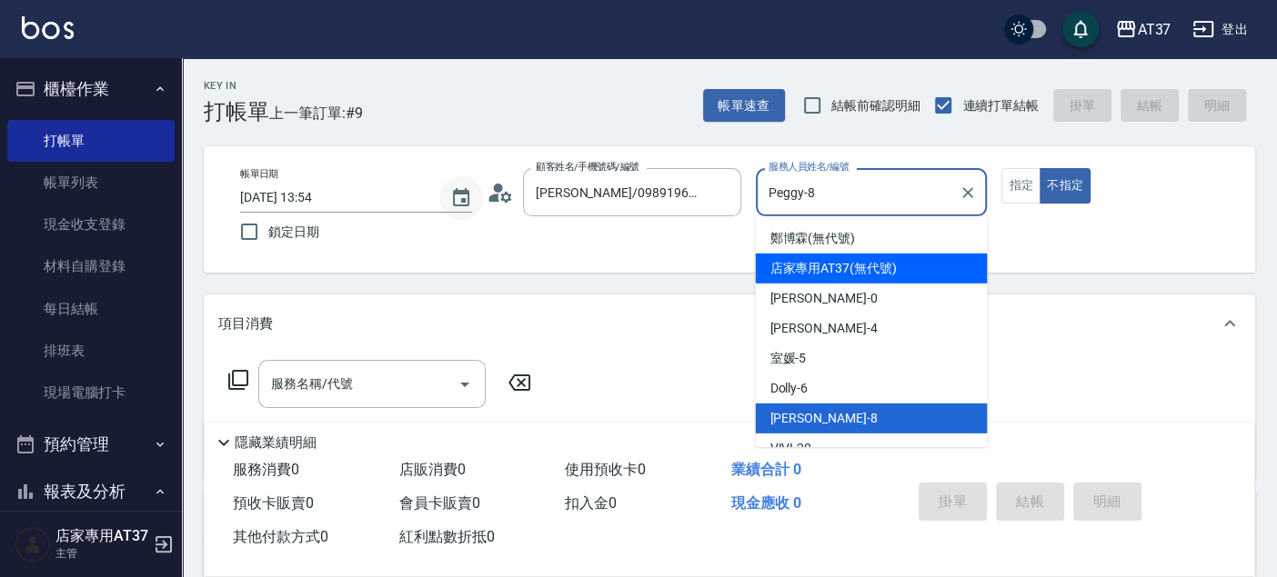
click at [465, 205] on icon "Choose date, selected date is 2025-08-22" at bounding box center [461, 197] width 16 height 18
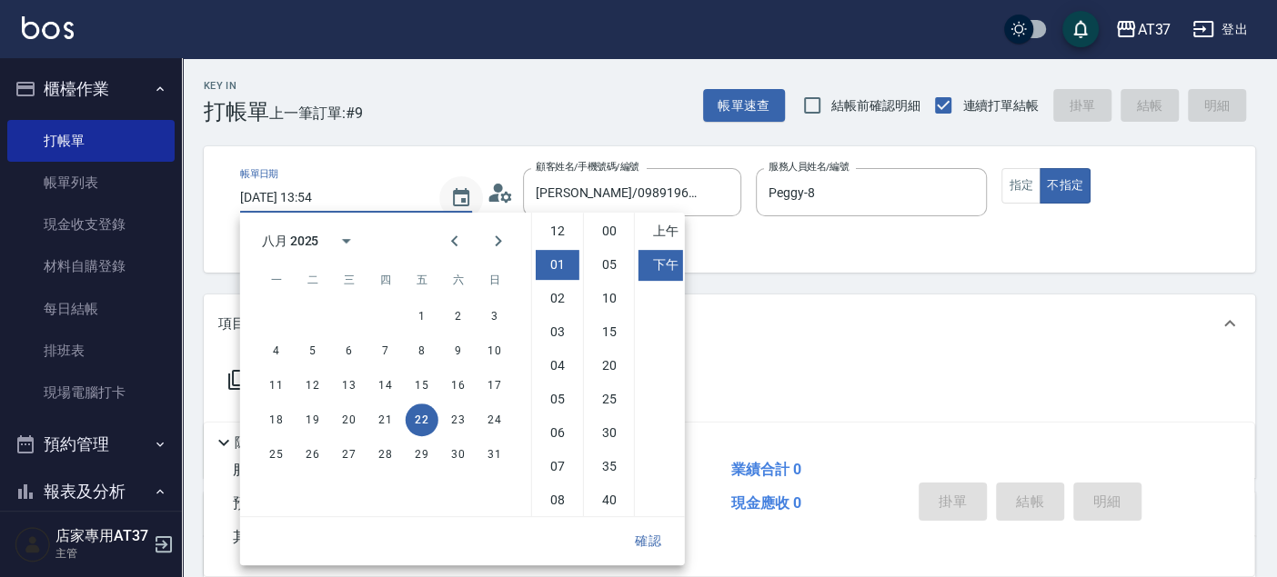
scroll to position [34, 0]
click at [470, 68] on div "Key In 打帳單 上一筆訂單:#9 帳單速查 結帳前確認明細 連續打單結帳 掛單 結帳 明細" at bounding box center [718, 91] width 1073 height 66
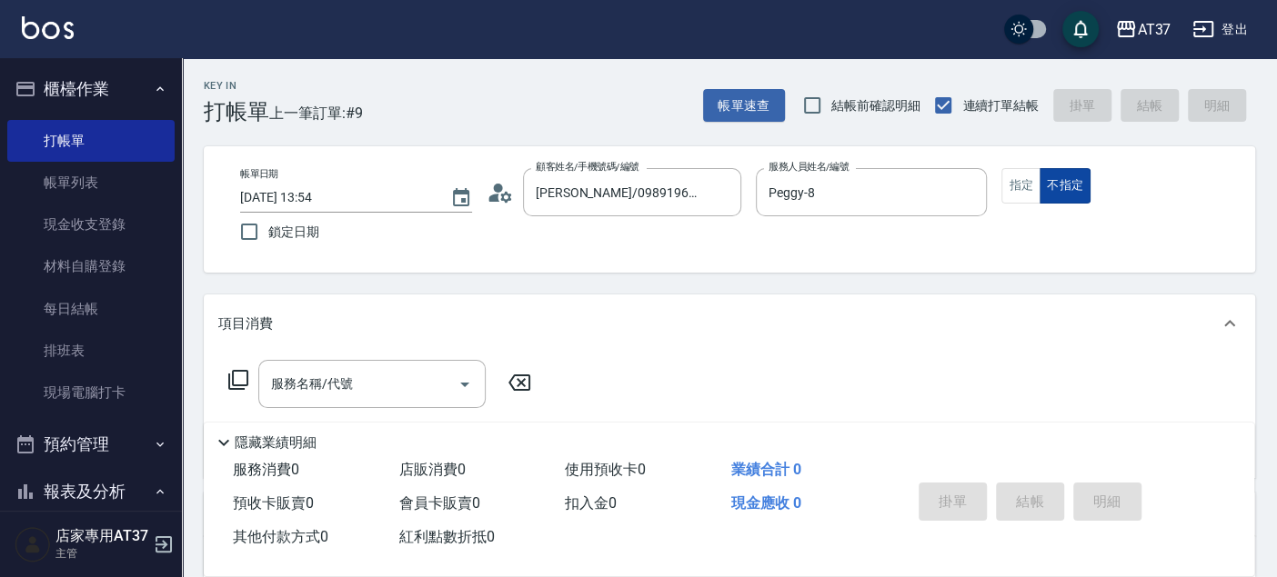
click at [1039, 185] on button "不指定" at bounding box center [1064, 185] width 51 height 35
click at [1016, 193] on button "指定" at bounding box center [1020, 185] width 39 height 35
click at [351, 403] on div "服務名稱/代號" at bounding box center [371, 384] width 227 height 48
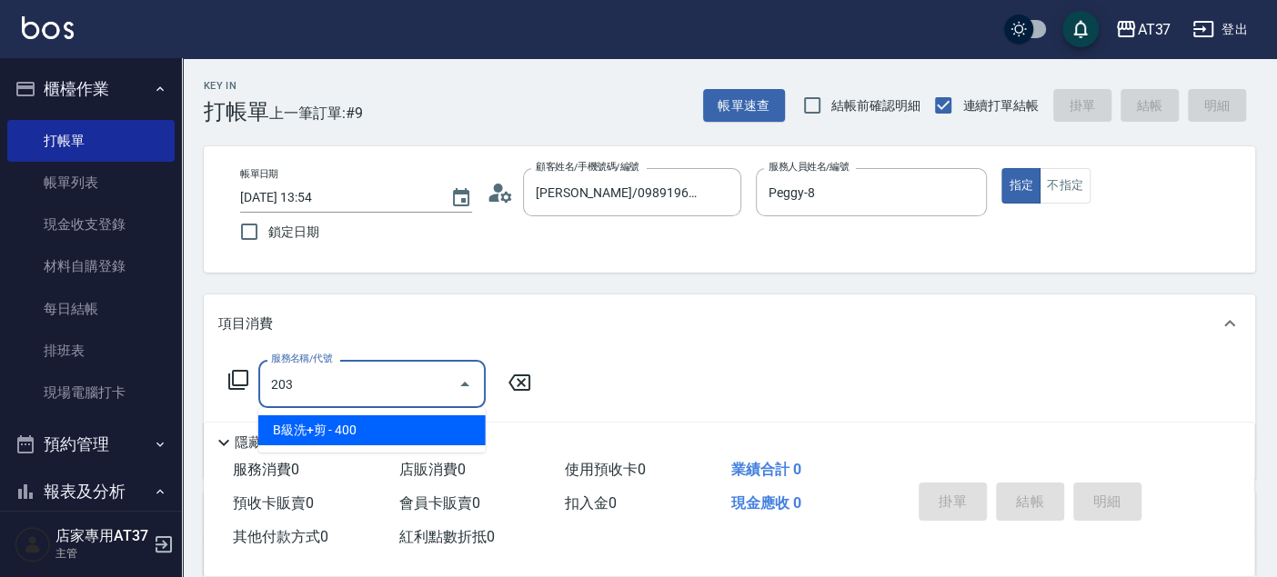
click at [365, 432] on span "B級洗+剪 - 400" at bounding box center [371, 431] width 227 height 30
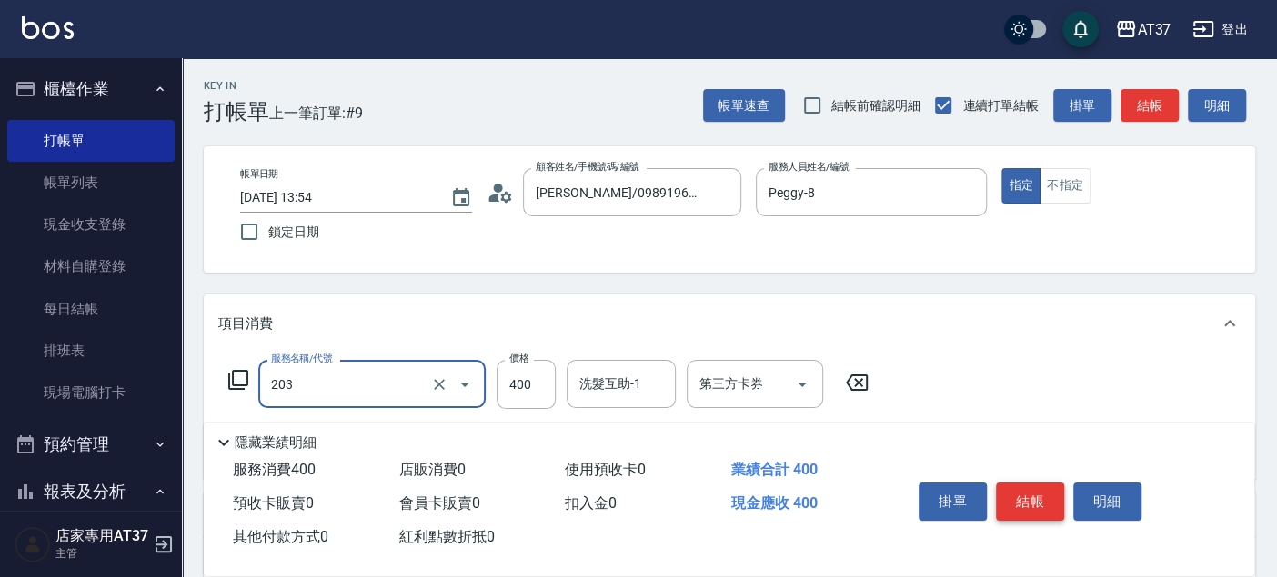
type input "B級洗+剪(203)"
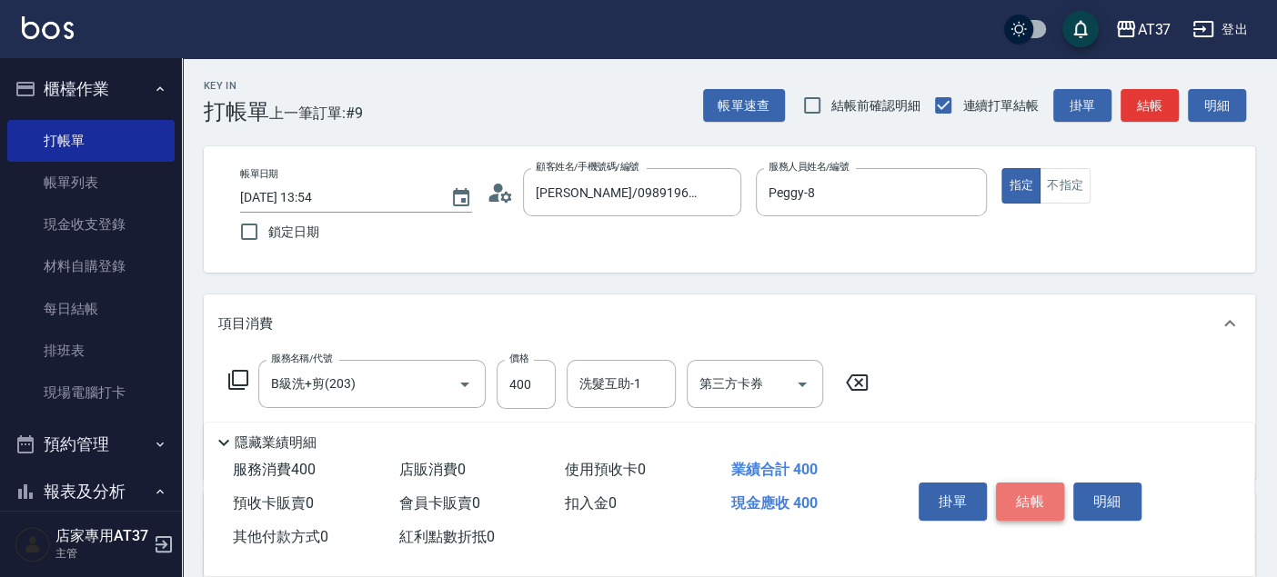
click at [1029, 500] on button "結帳" at bounding box center [1030, 502] width 68 height 38
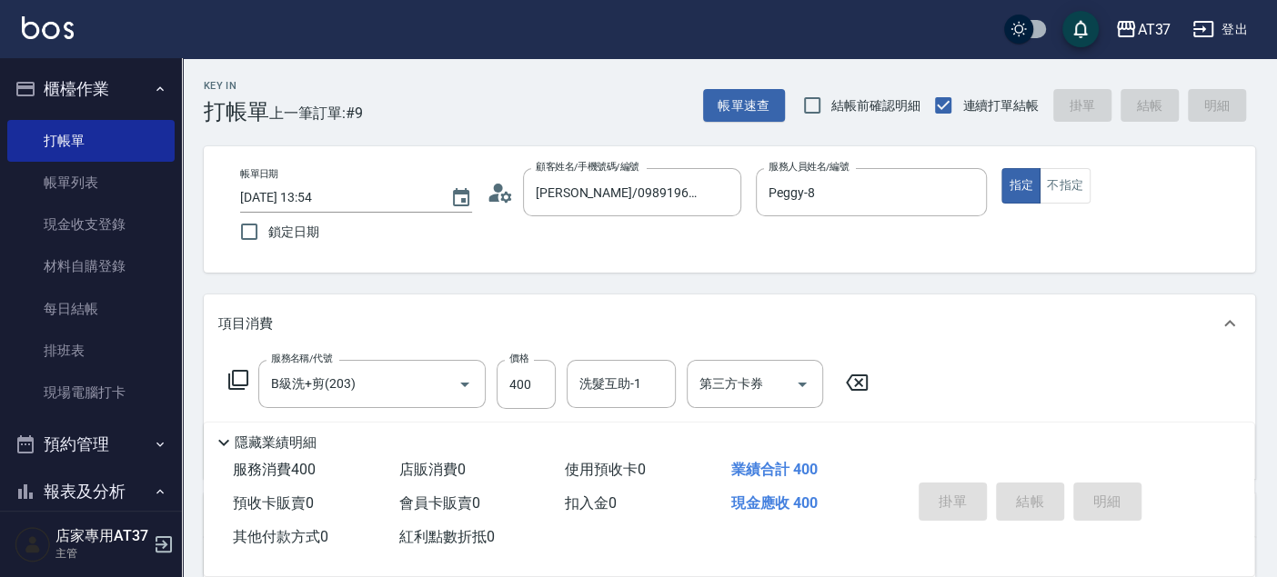
type input "2025/08/22 13:55"
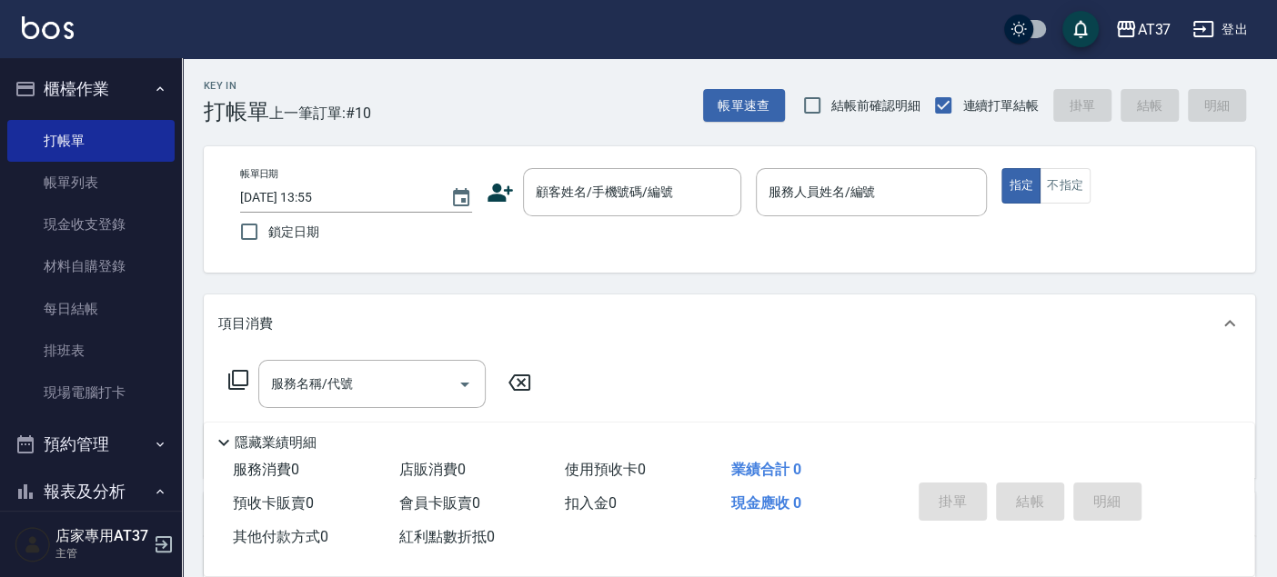
click at [888, 270] on div "帳單日期 2025/08/22 13:55 鎖定日期 顧客姓名/手機號碼/編號 顧客姓名/手機號碼/編號 服務人員姓名/編號 服務人員姓名/編號 指定 不指定" at bounding box center [729, 209] width 1051 height 126
click at [672, 181] on input "顧客姓名/手機號碼/編號" at bounding box center [618, 192] width 175 height 32
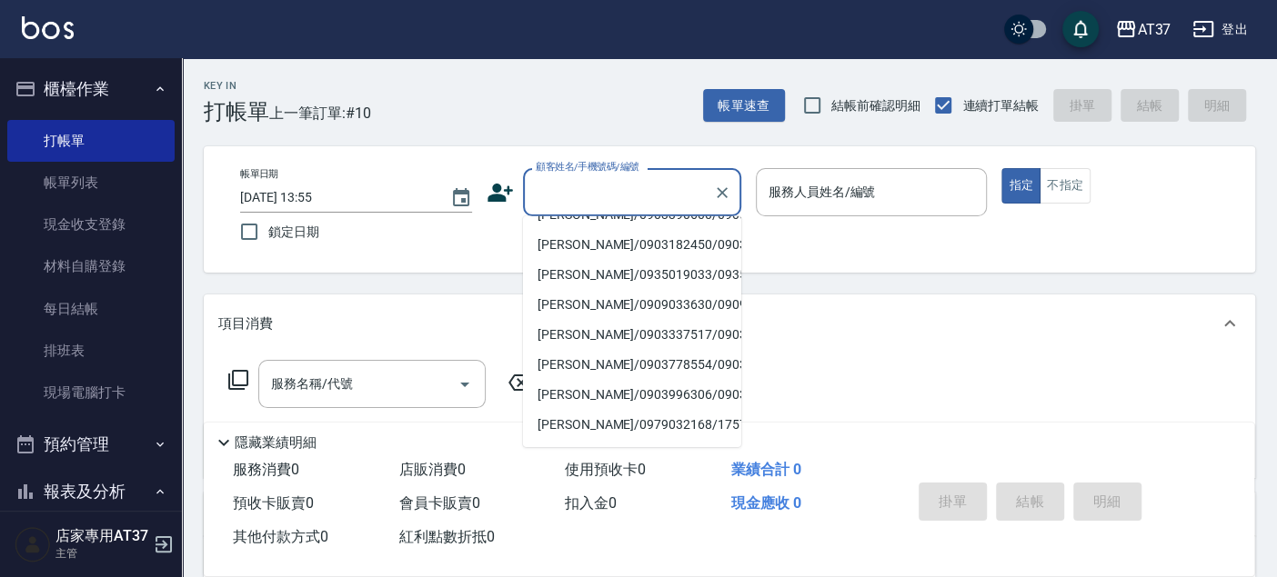
scroll to position [505, 0]
click at [646, 208] on div "顧客姓名/手機號碼/編號" at bounding box center [632, 192] width 218 height 48
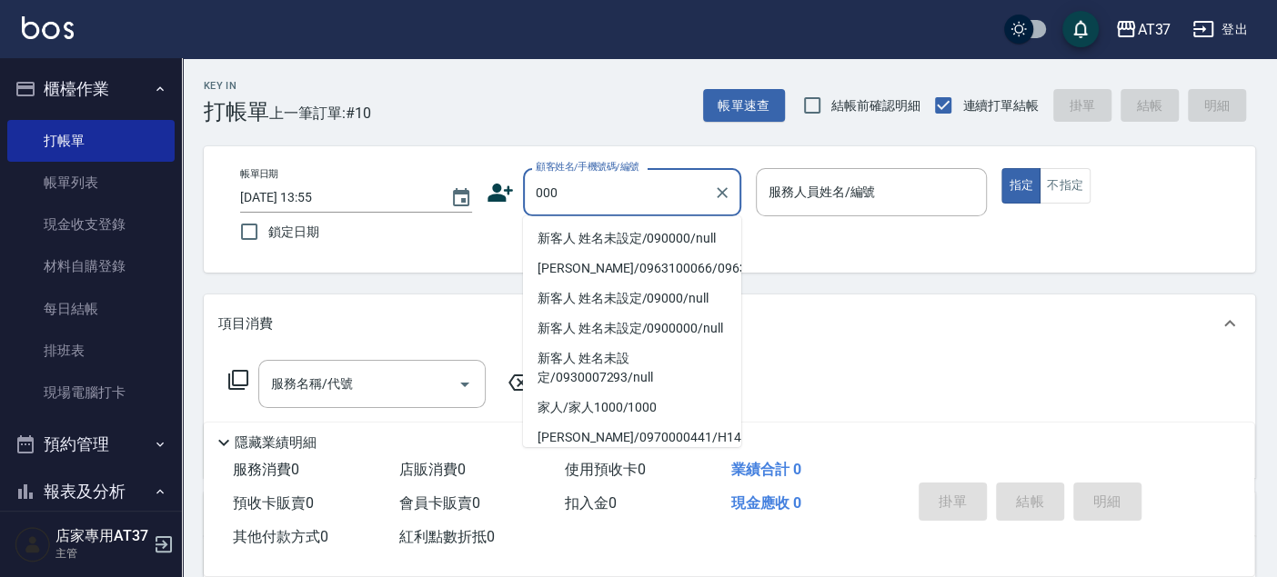
click at [619, 238] on li "新客人 姓名未設定/090000/null" at bounding box center [632, 239] width 218 height 30
type input "新客人 姓名未設定/090000/null"
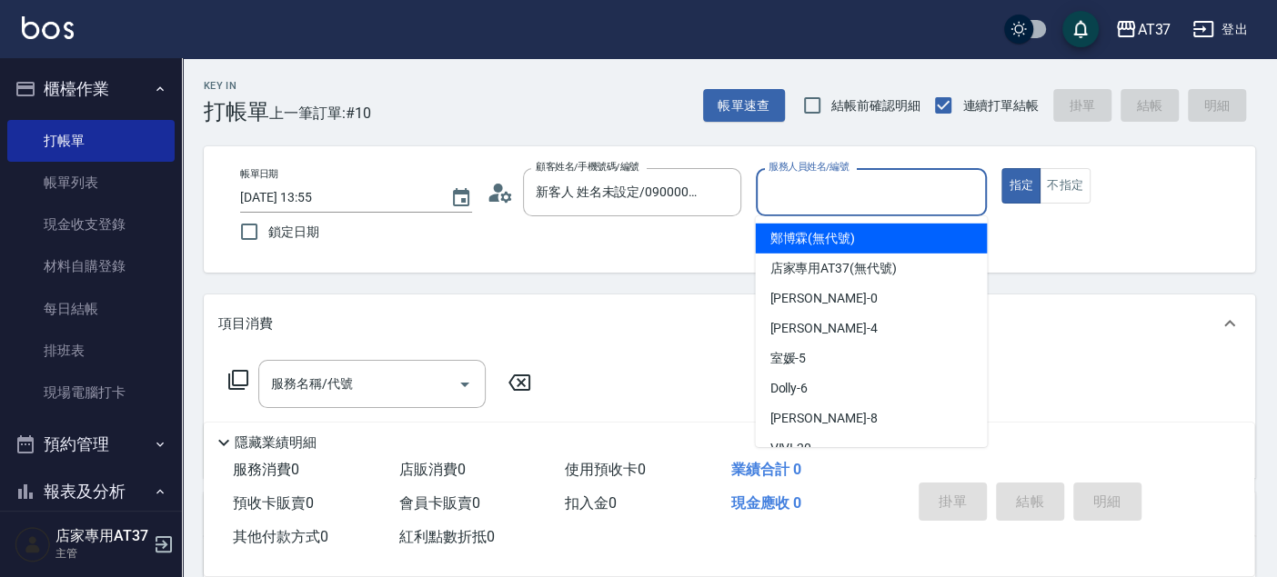
click at [876, 192] on input "服務人員姓名/編號" at bounding box center [871, 192] width 215 height 32
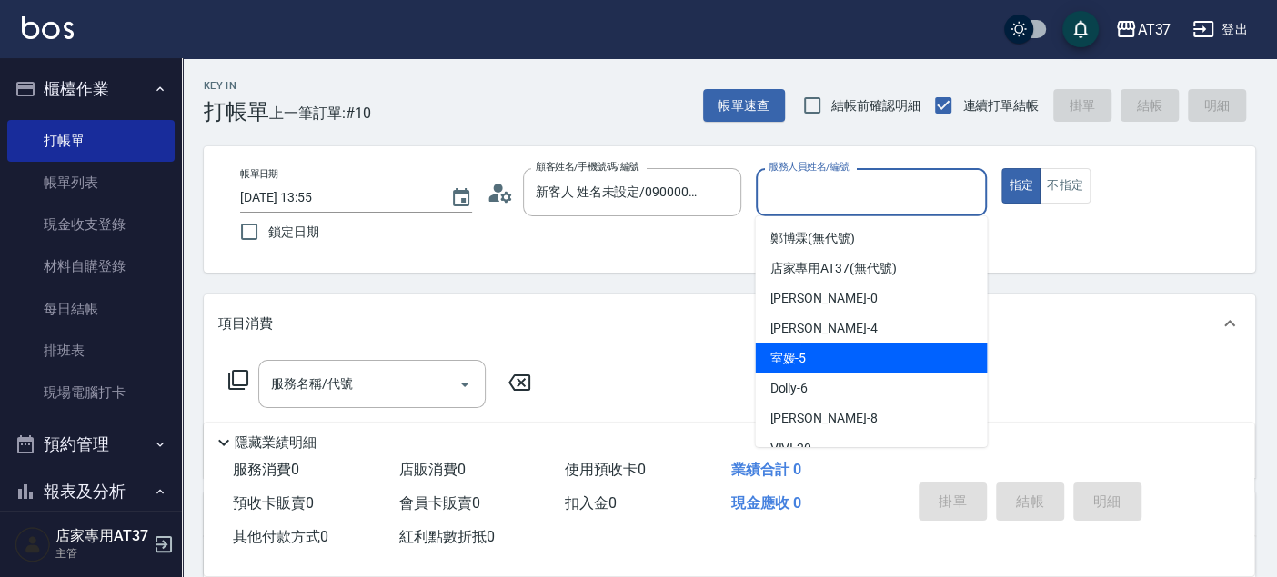
click at [889, 355] on div "室媛 -5" at bounding box center [871, 359] width 232 height 30
type input "室媛-5"
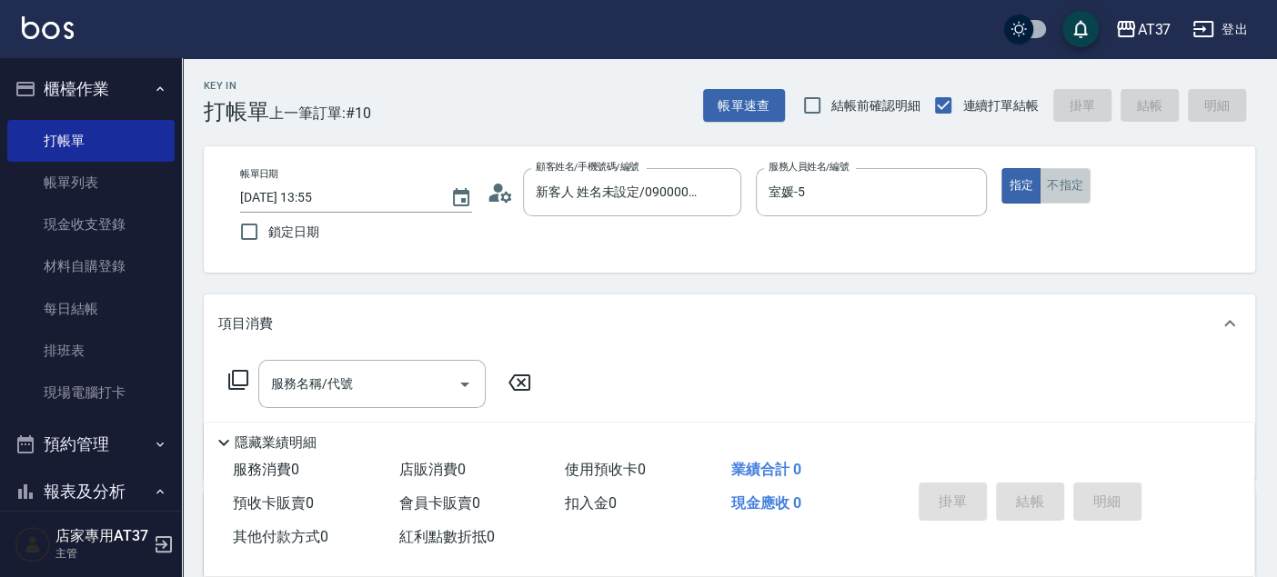
click at [1074, 175] on button "不指定" at bounding box center [1064, 185] width 51 height 35
click at [324, 381] on div "服務名稱/代號 服務名稱/代號" at bounding box center [371, 384] width 227 height 48
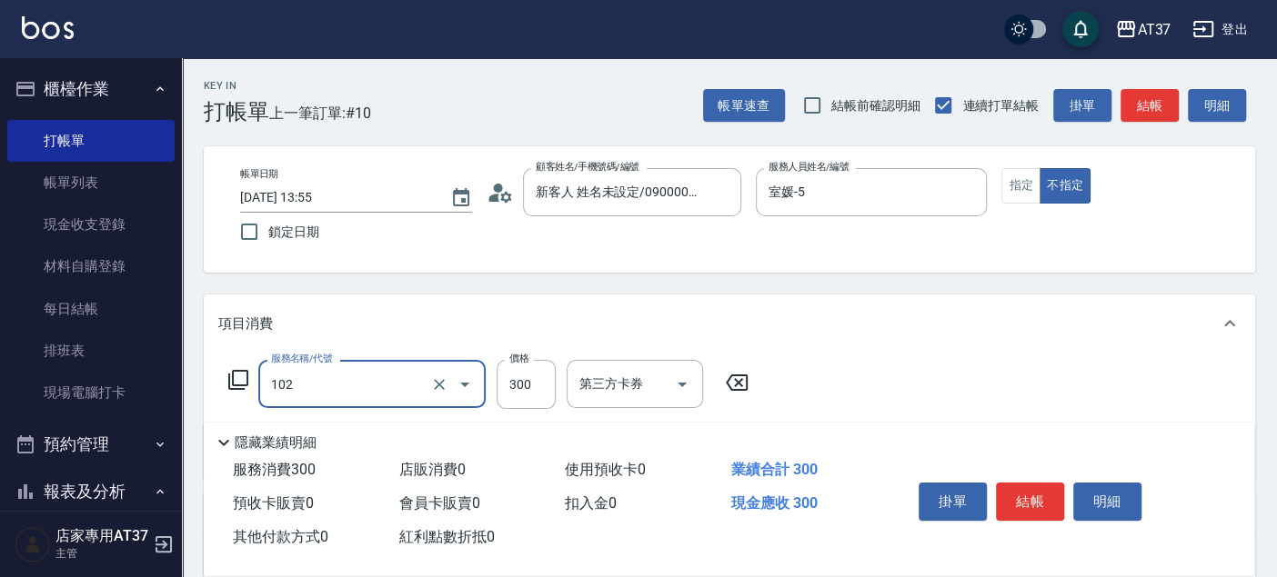
type input "精油洗髮(102)"
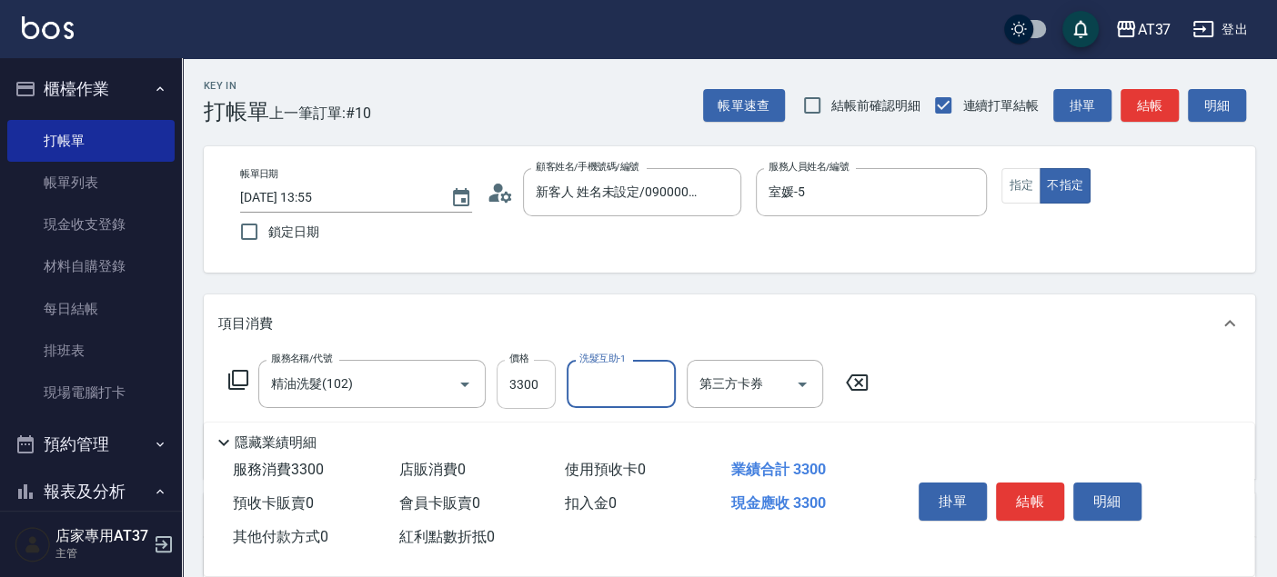
click at [525, 384] on input "3300" at bounding box center [525, 384] width 59 height 49
type input "300"
type input "子筠-25"
click at [1143, 103] on button "結帳" at bounding box center [1149, 106] width 58 height 34
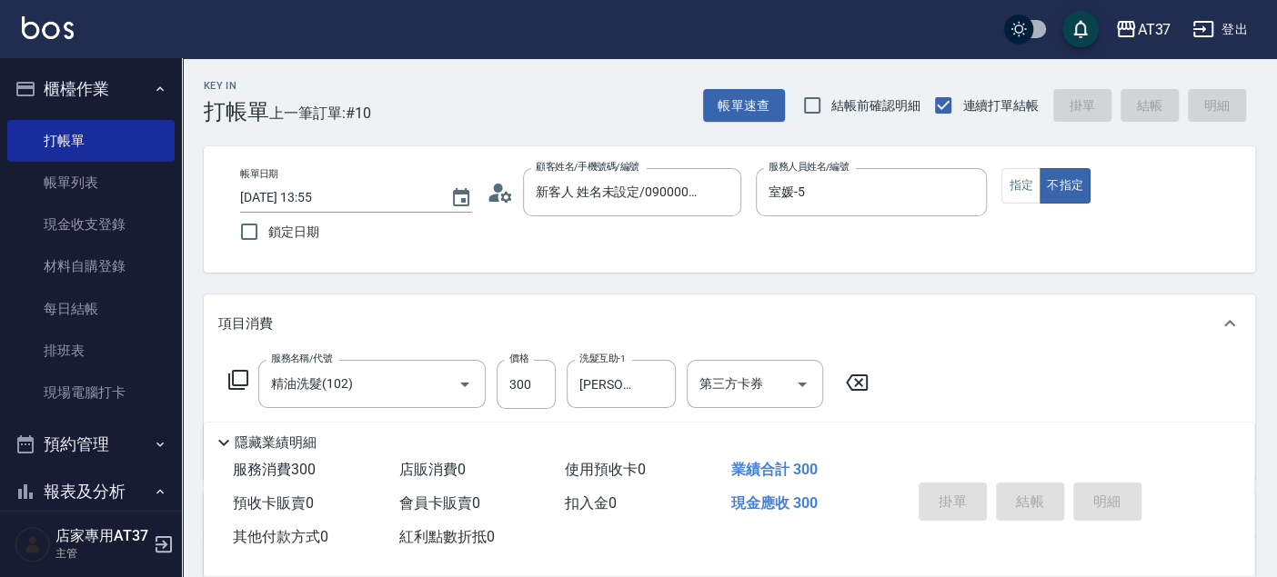
type input "2025/08/22 14:13"
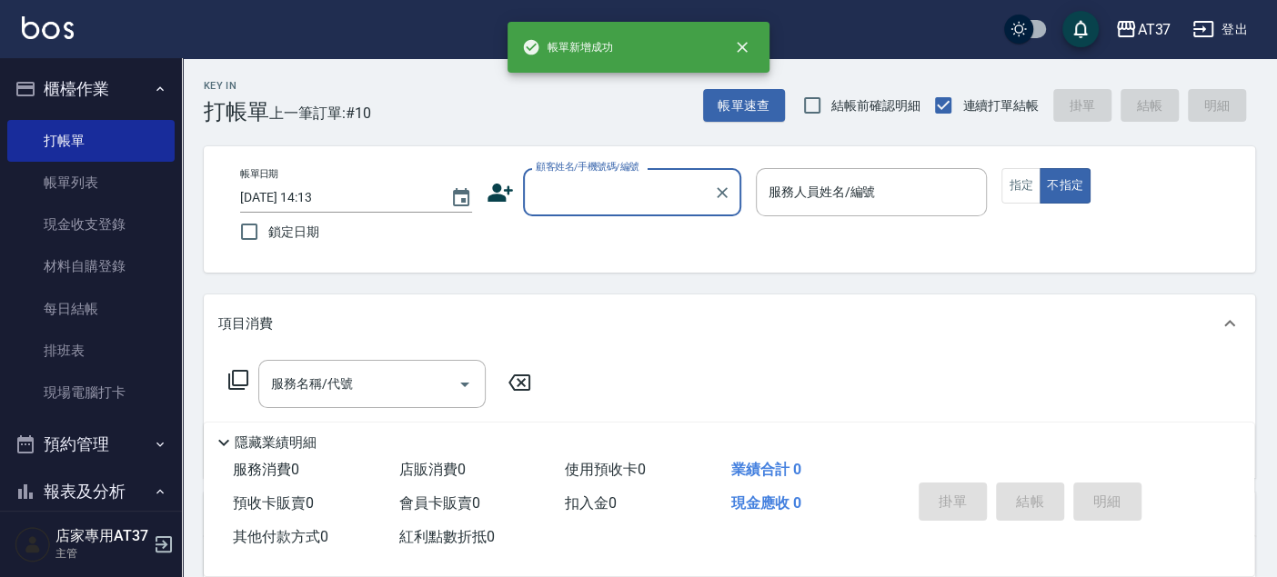
scroll to position [0, 0]
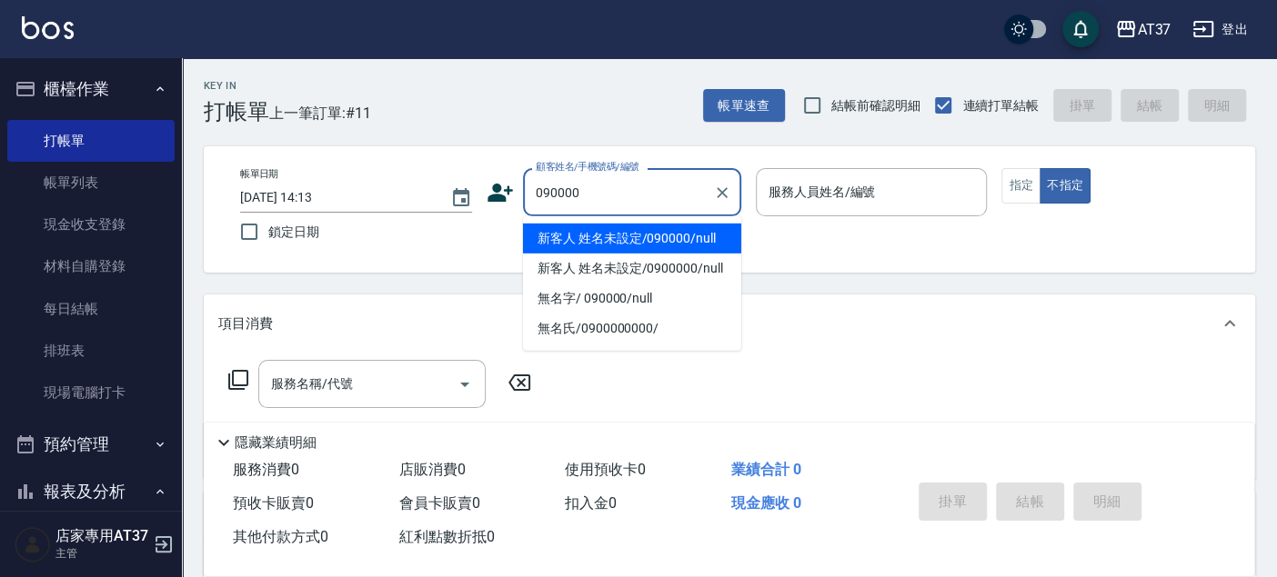
type input "新客人 姓名未設定/090000/null"
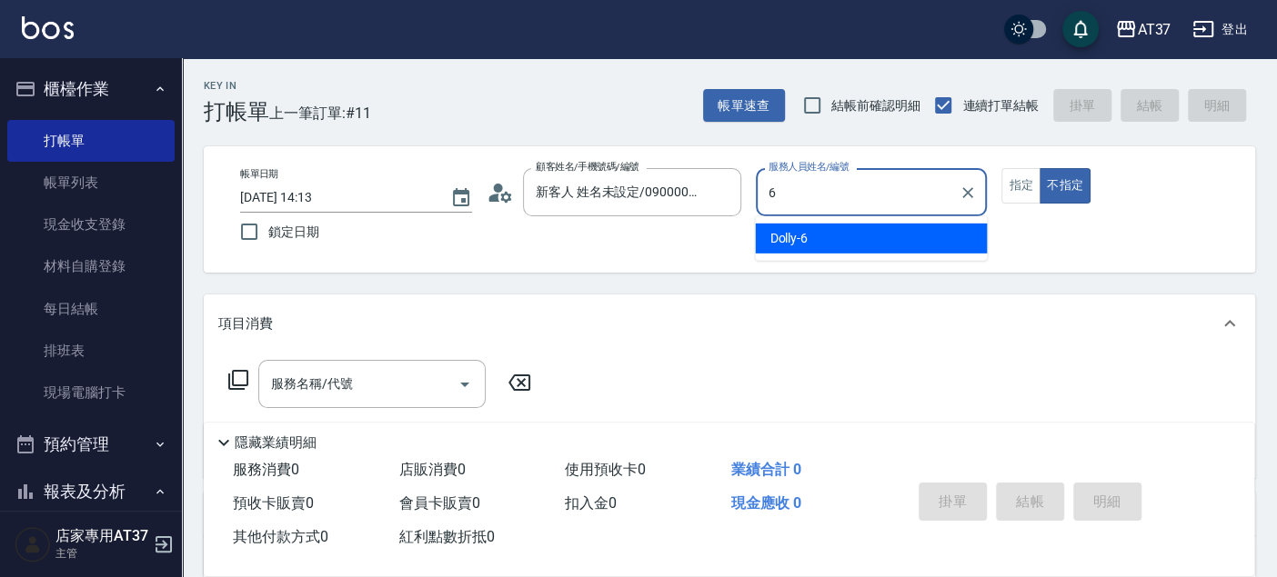
type input "6"
type button "false"
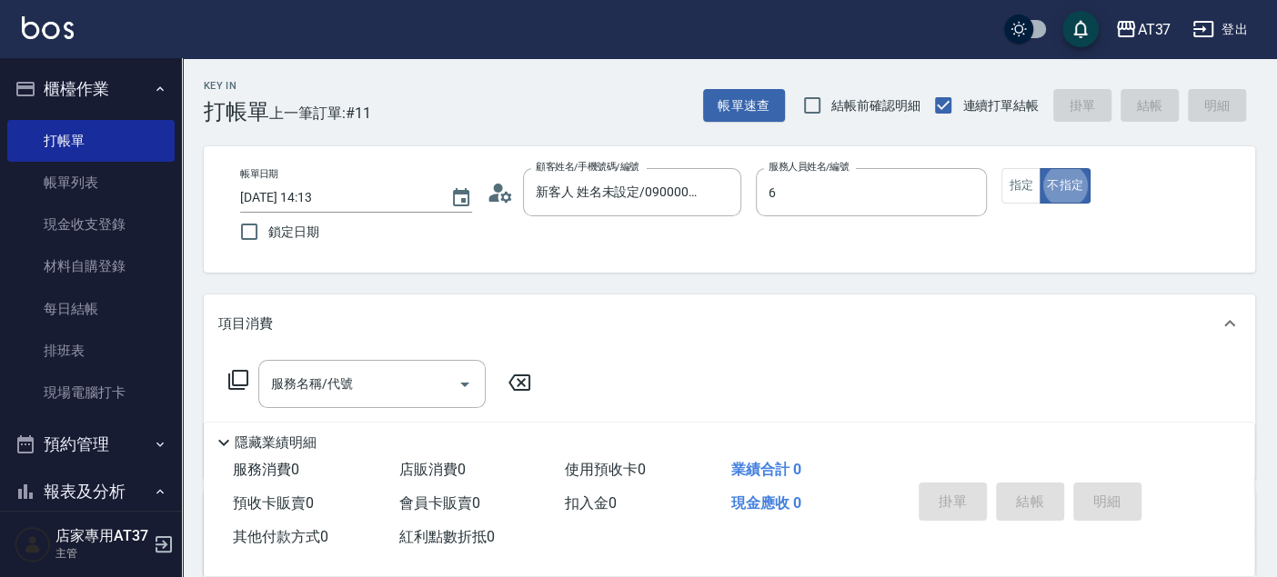
type input "Dolly-6"
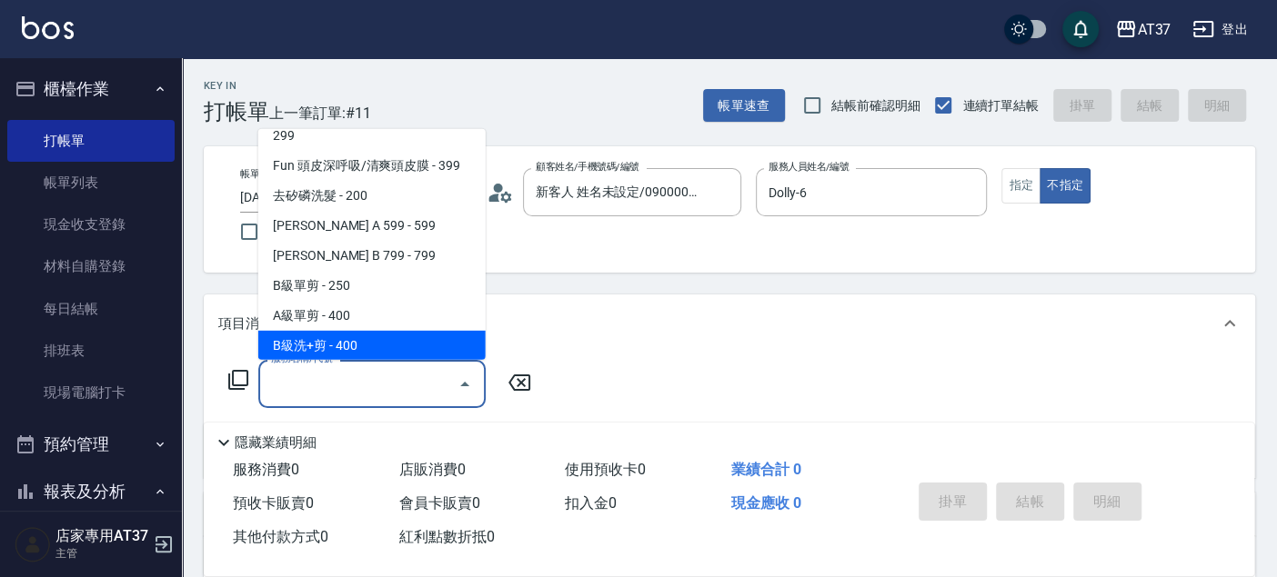
scroll to position [365, 0]
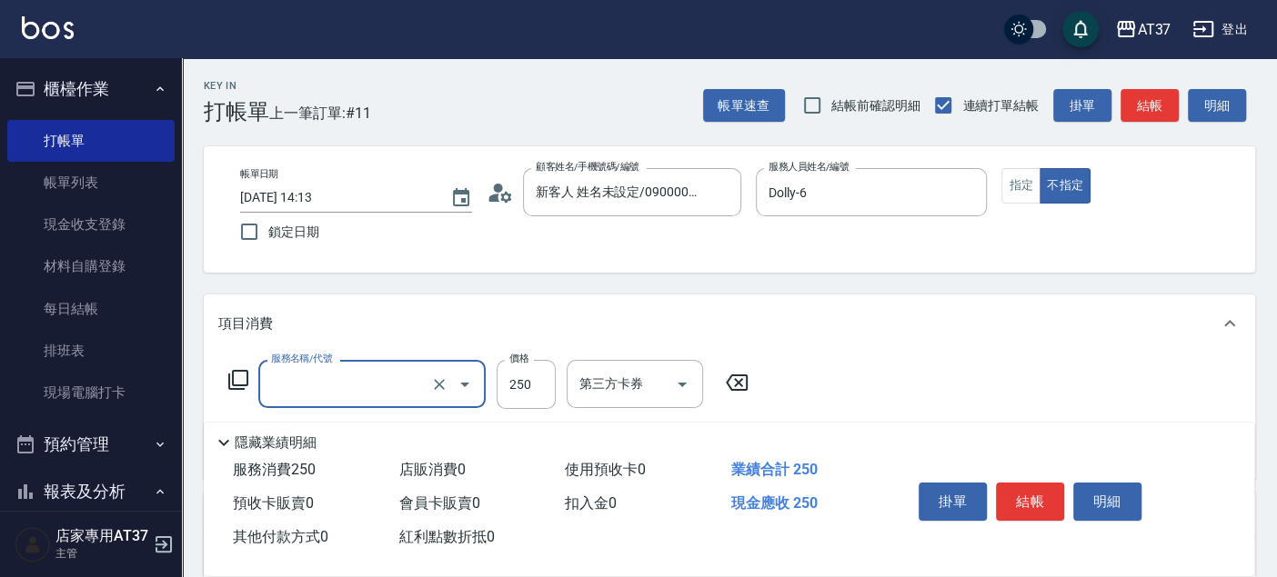
type input "B級單剪(201)"
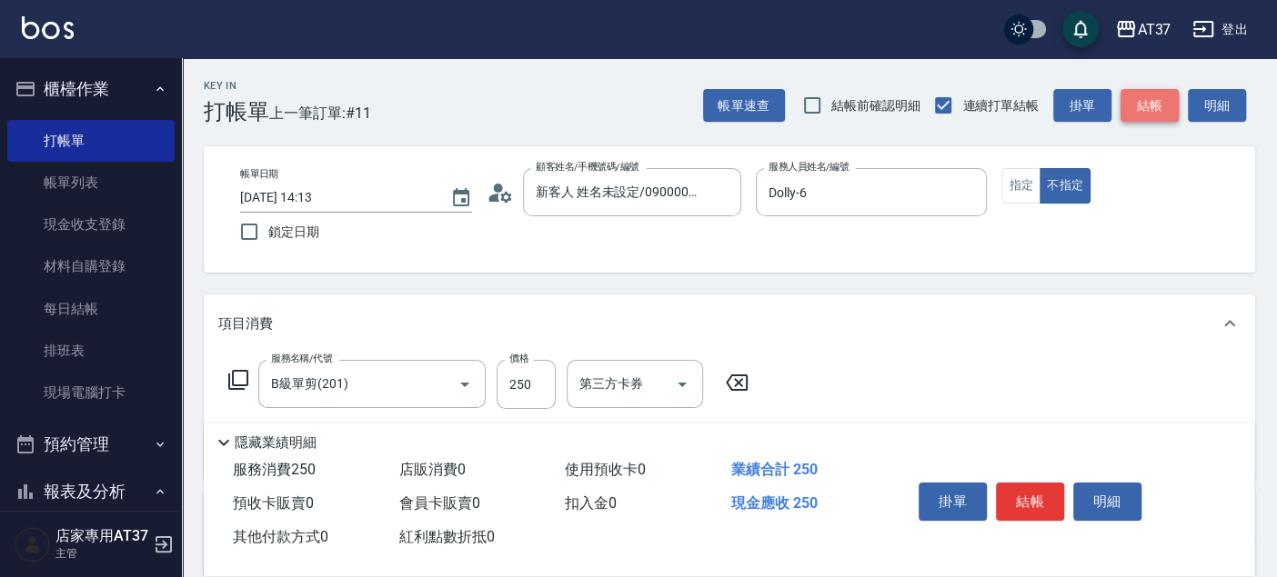
click at [1145, 98] on button "結帳" at bounding box center [1149, 106] width 58 height 34
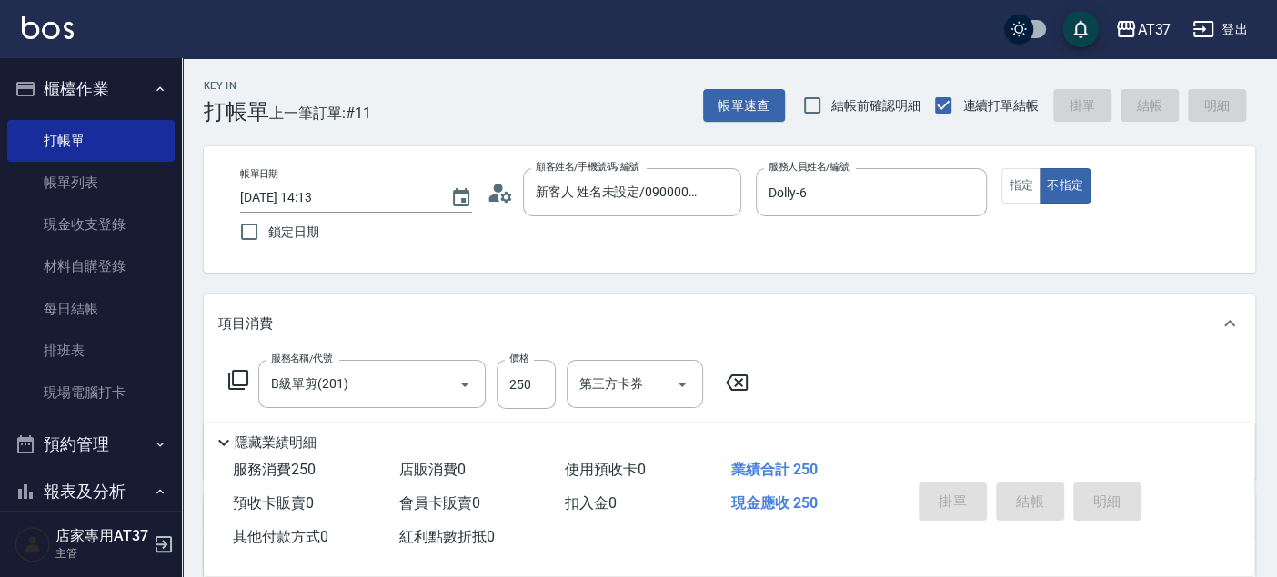
type input "2025/08/22 14:44"
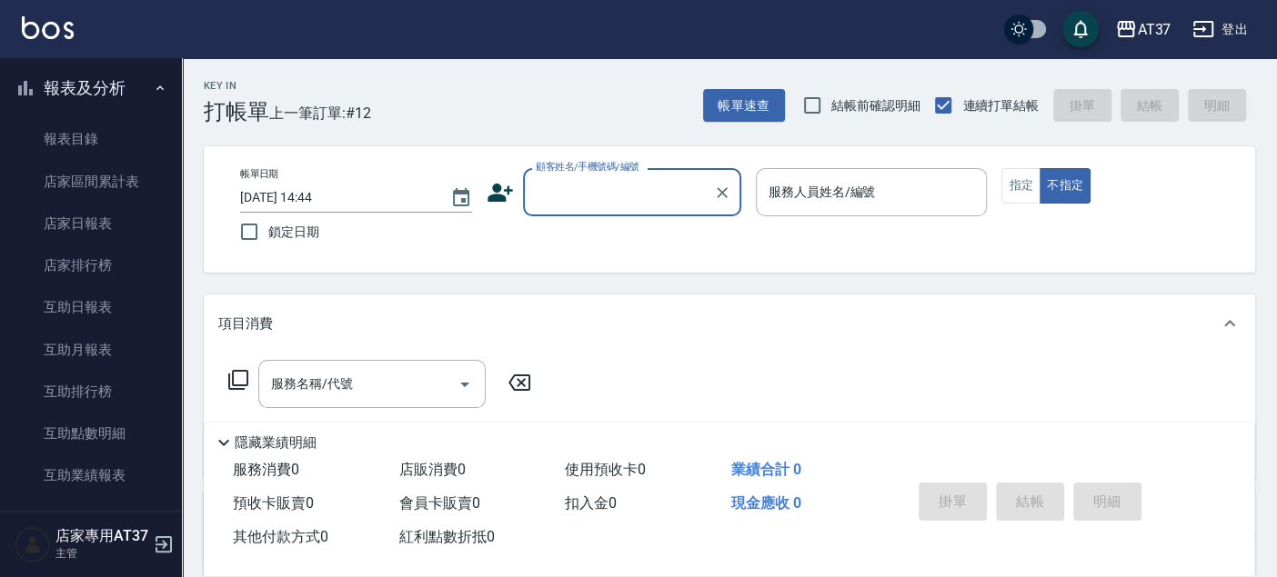
scroll to position [706, 0]
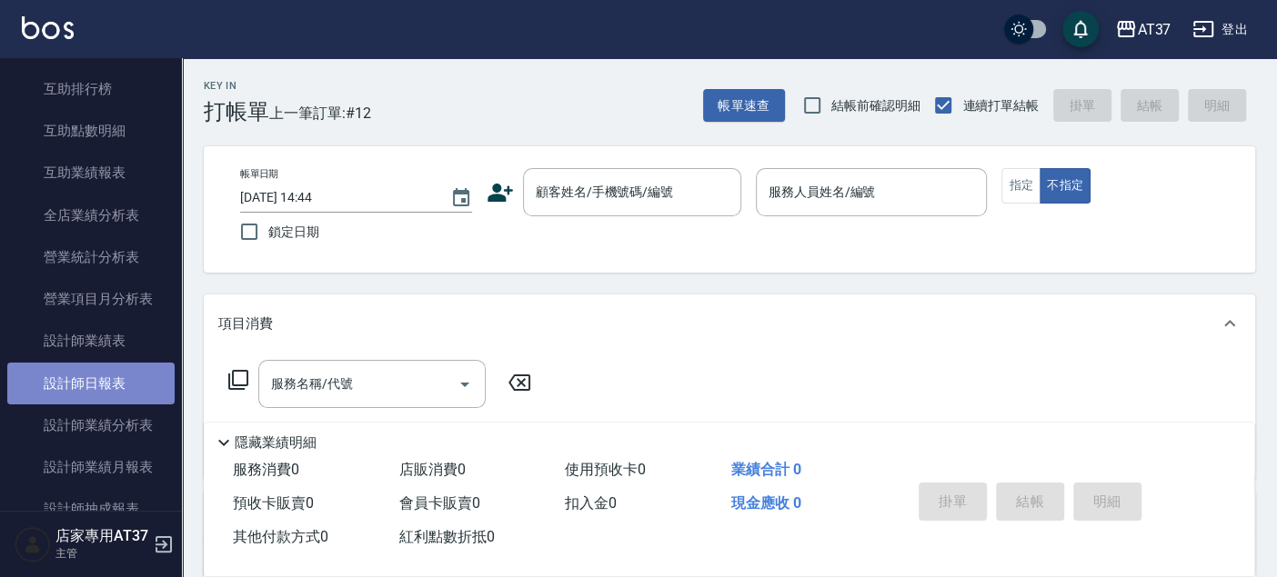
click at [119, 375] on link "設計師日報表" at bounding box center [90, 384] width 167 height 42
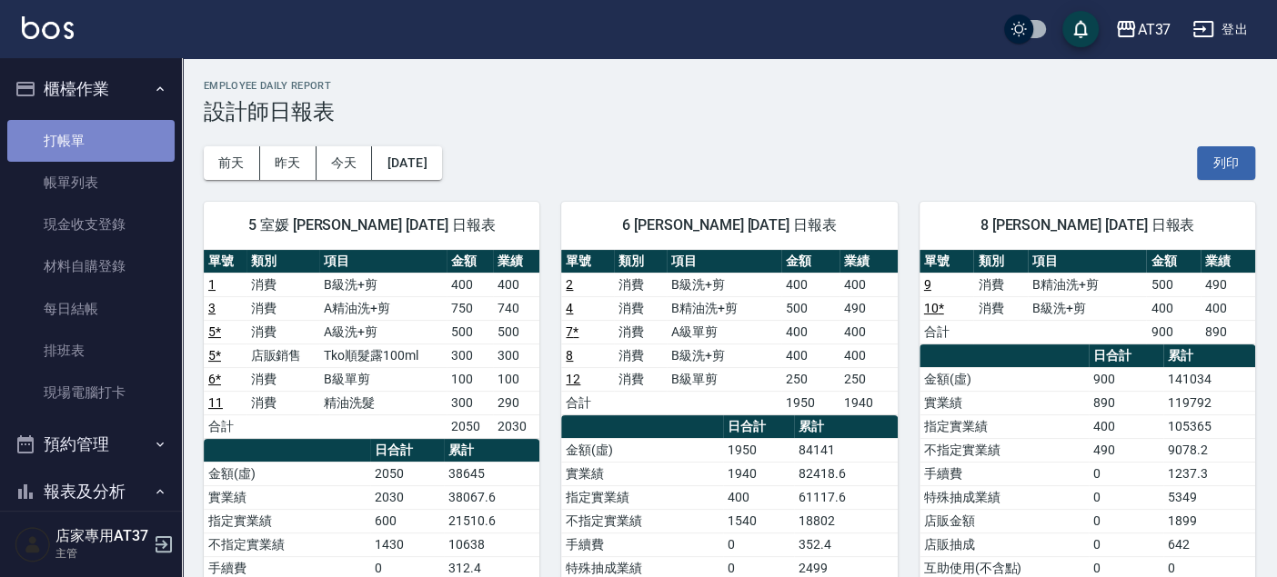
click at [98, 120] on link "打帳單" at bounding box center [90, 141] width 167 height 42
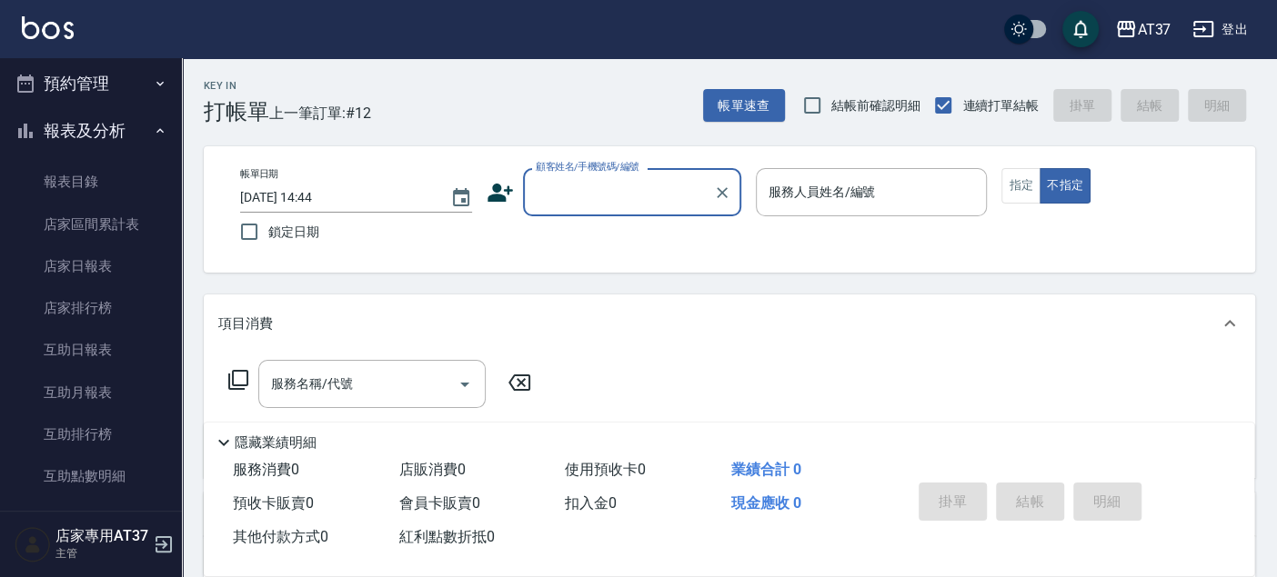
scroll to position [404, 0]
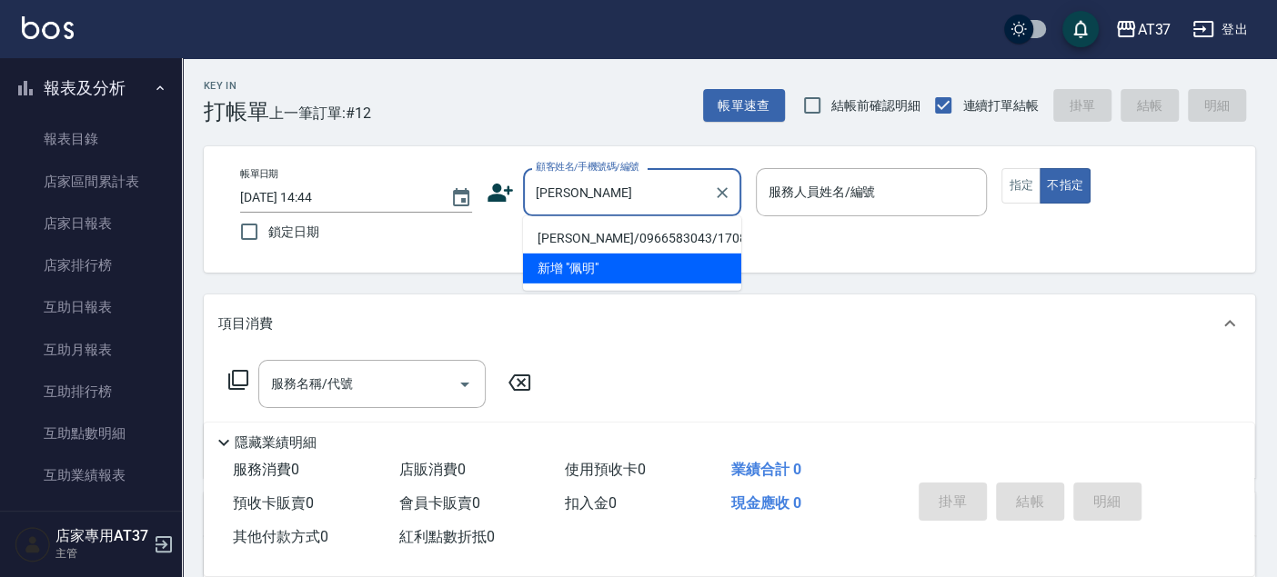
click at [616, 234] on li "林佩明/0966583043/1708" at bounding box center [632, 239] width 218 height 30
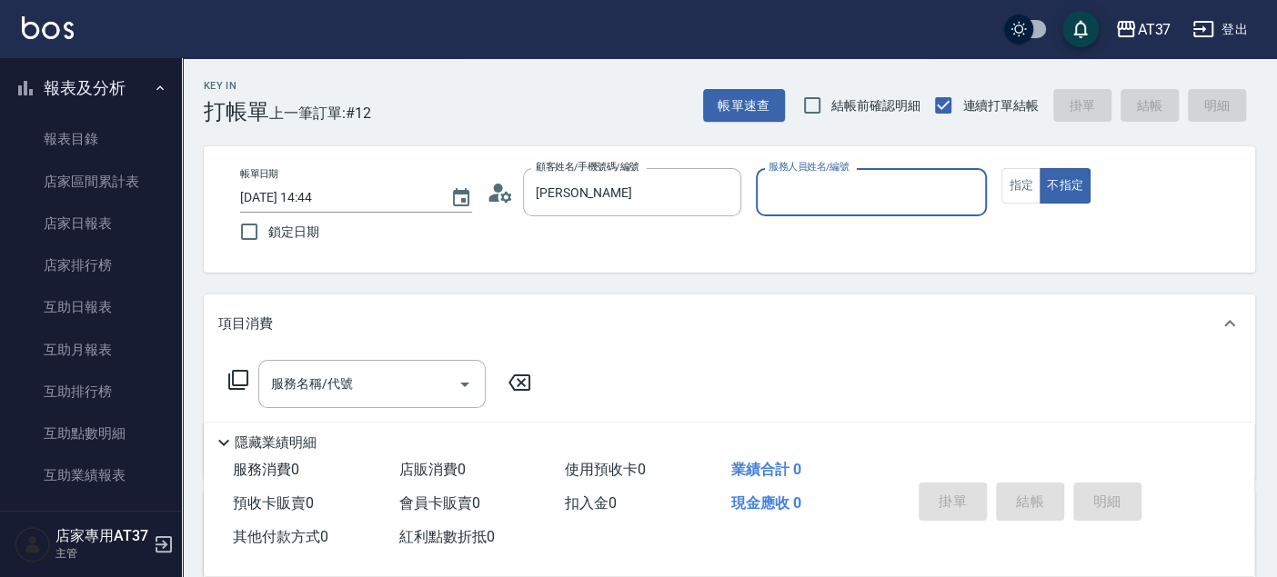
type input "林佩明/0966583043/1708"
type input "Peggy-8"
click at [1015, 181] on button "指定" at bounding box center [1020, 185] width 39 height 35
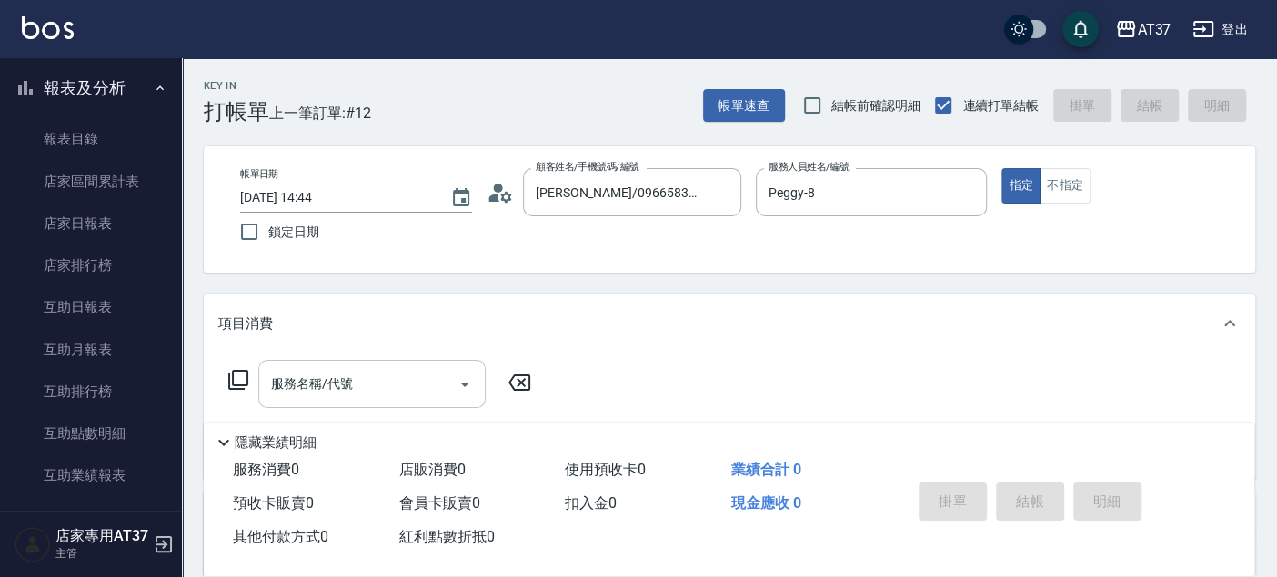
click at [365, 385] on input "服務名稱/代號" at bounding box center [358, 384] width 184 height 32
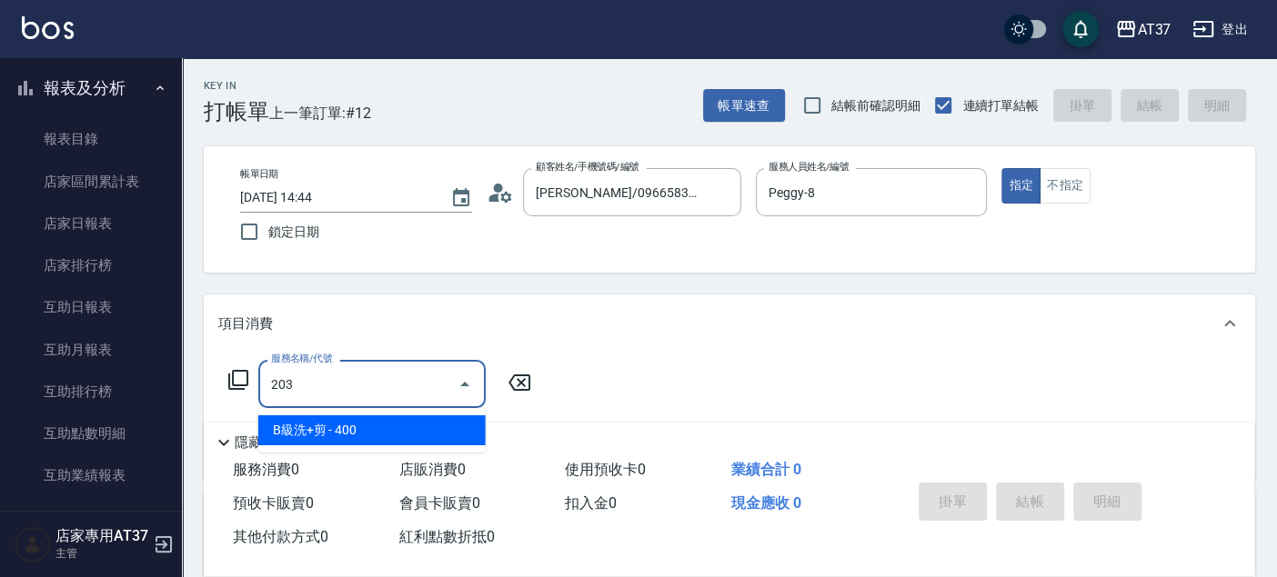
type input "B級洗+剪(203)"
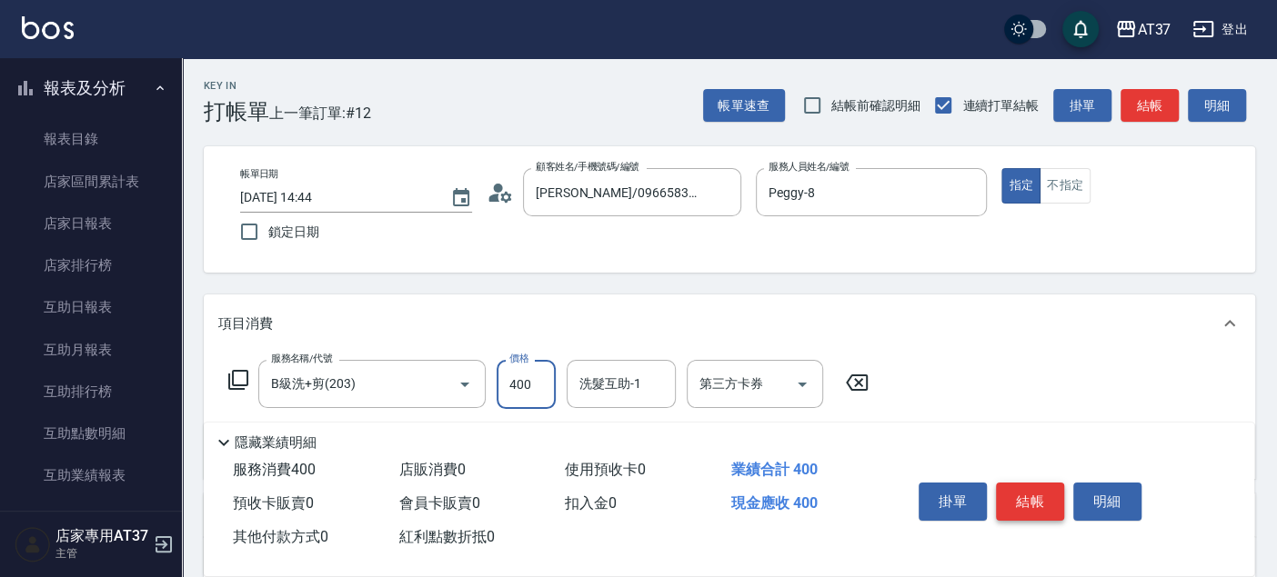
click at [1059, 493] on button "結帳" at bounding box center [1030, 502] width 68 height 38
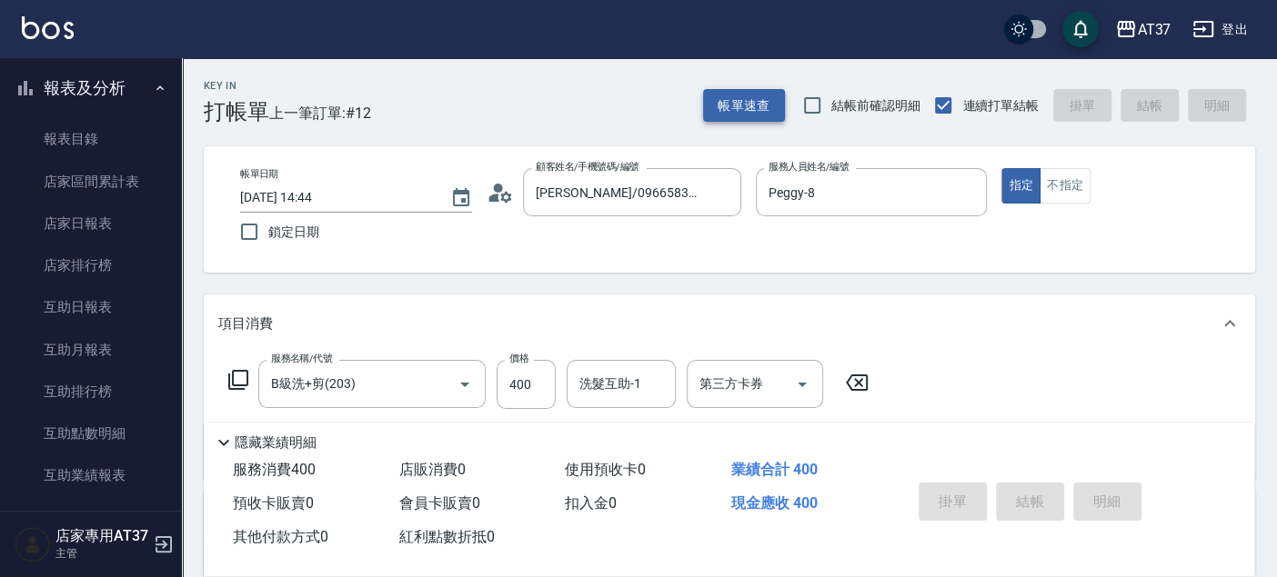
type input "2025/08/22 15:07"
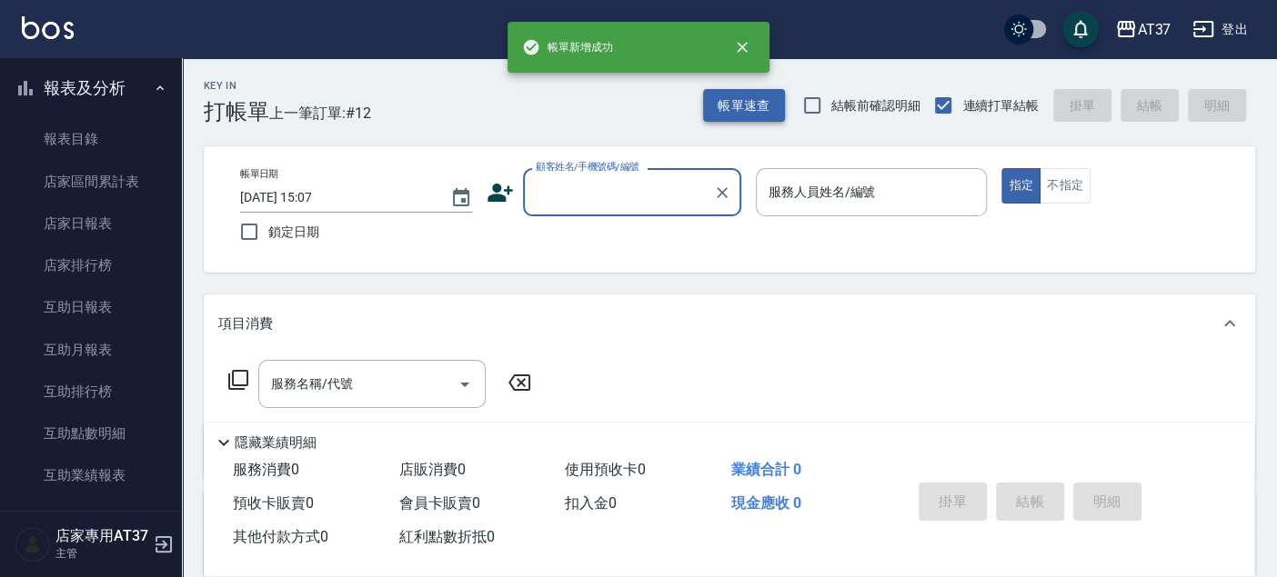
click at [727, 109] on button "帳單速查" at bounding box center [744, 106] width 82 height 34
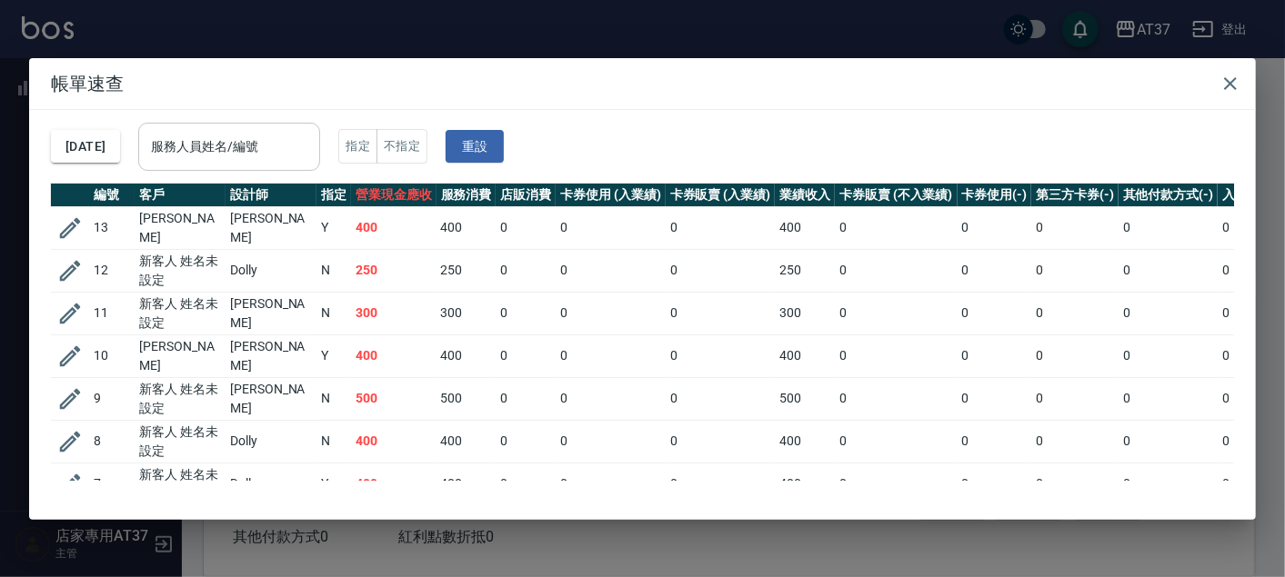
click at [298, 139] on input "服務人員姓名/編號" at bounding box center [228, 147] width 165 height 32
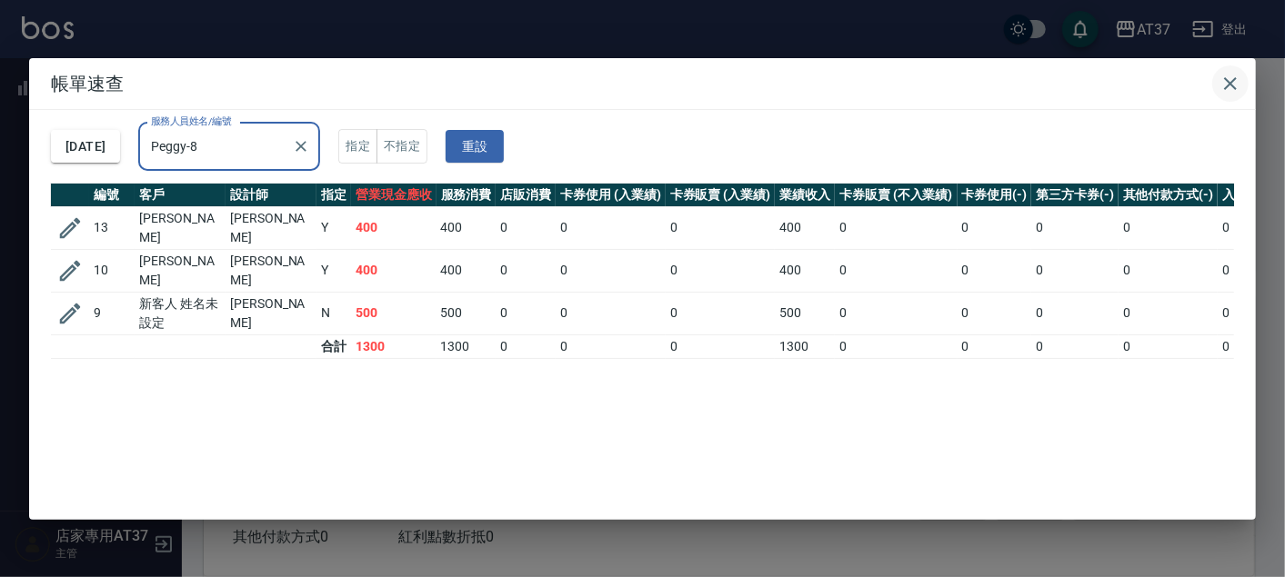
type input "Peggy-8"
click at [1231, 80] on icon "button" at bounding box center [1230, 84] width 22 height 22
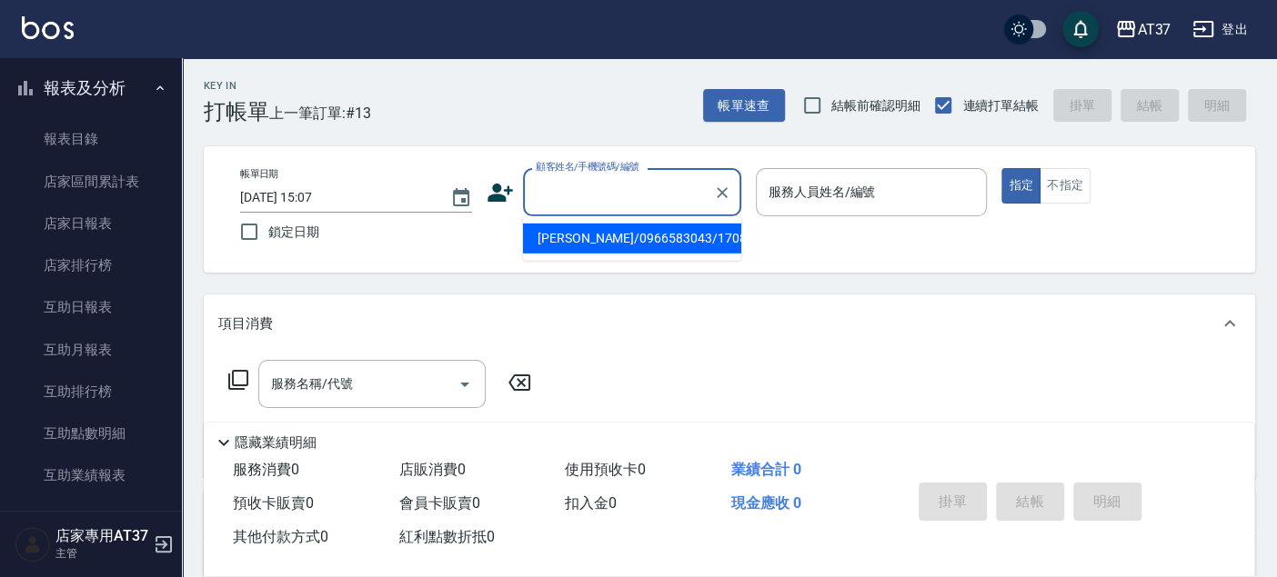
click at [686, 177] on input "顧客姓名/手機號碼/編號" at bounding box center [618, 192] width 175 height 32
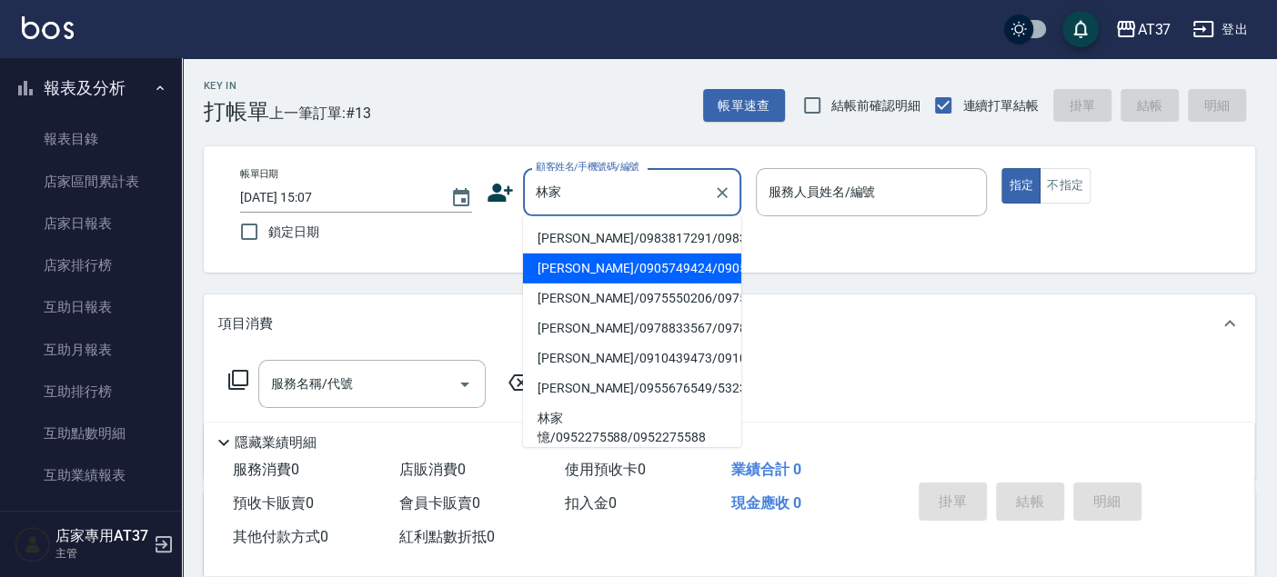
click at [612, 284] on li "林家如/0905749424/0905749424" at bounding box center [632, 269] width 218 height 30
type input "林家如/0905749424/0905749424"
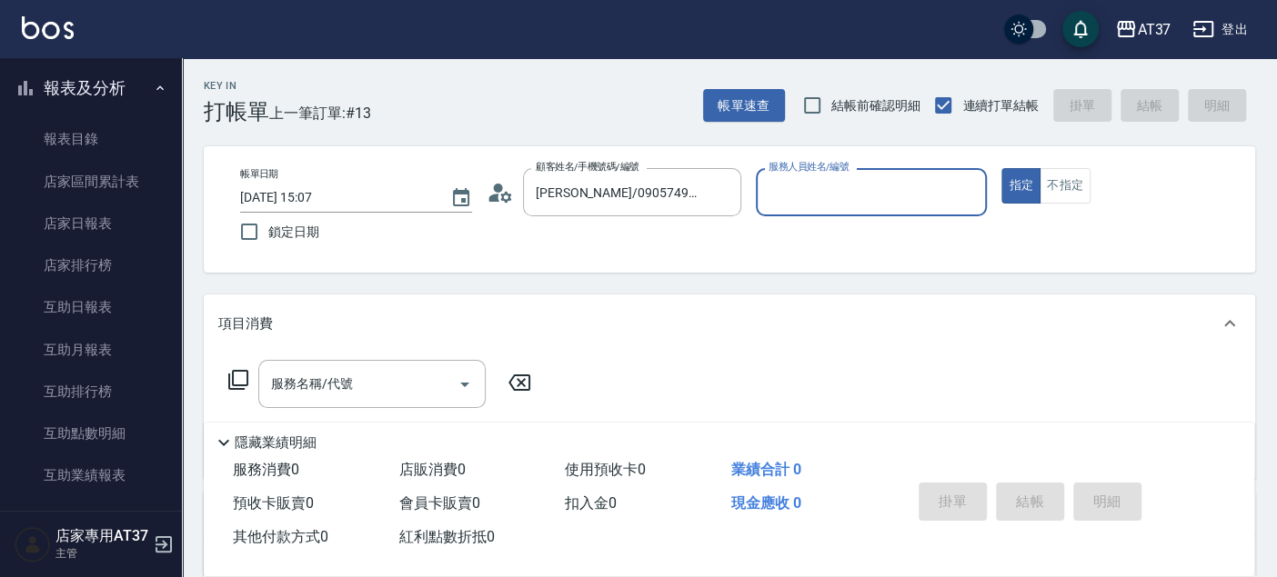
type input "Peggy-8"
click at [400, 382] on input "服務名稱/代號" at bounding box center [358, 384] width 184 height 32
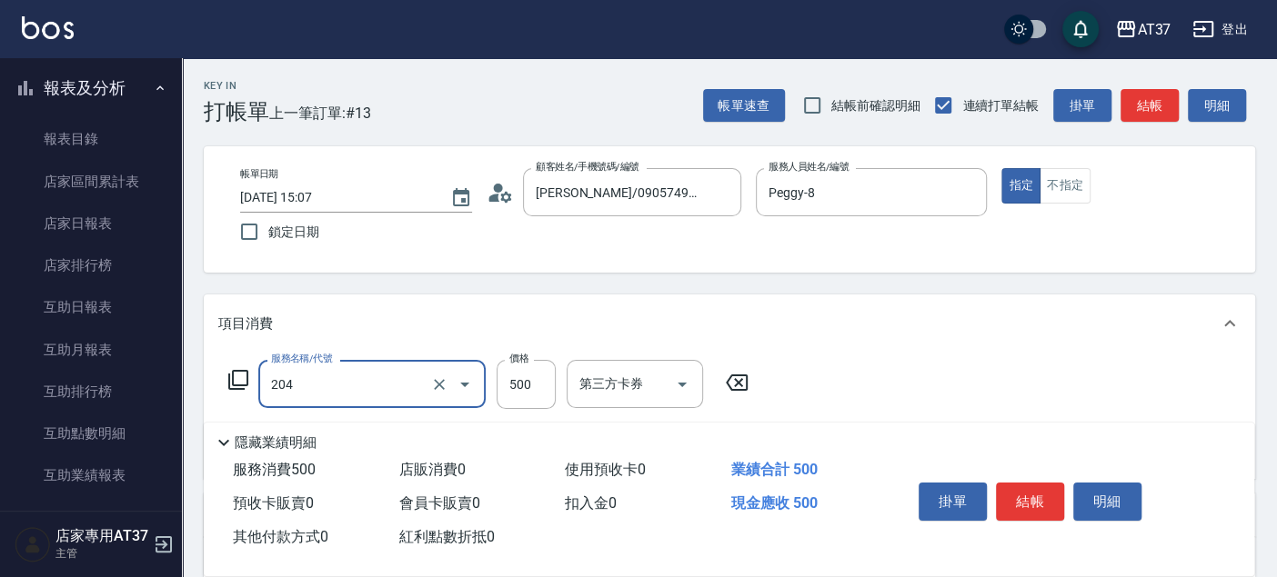
type input "A級洗+剪(204)"
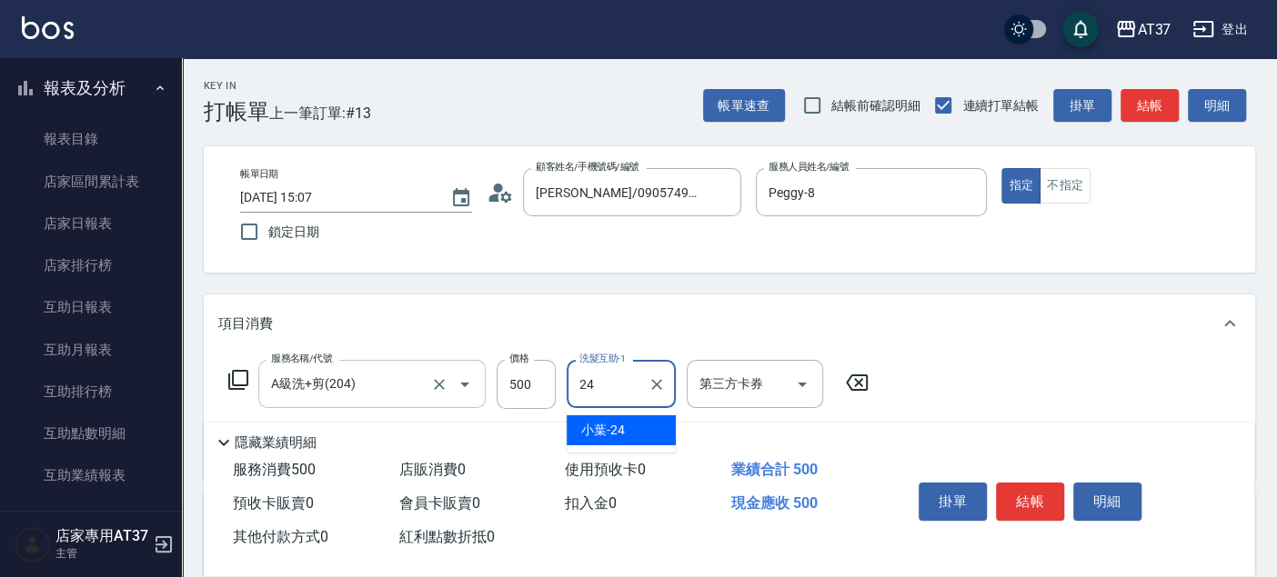
type input "小葉-24"
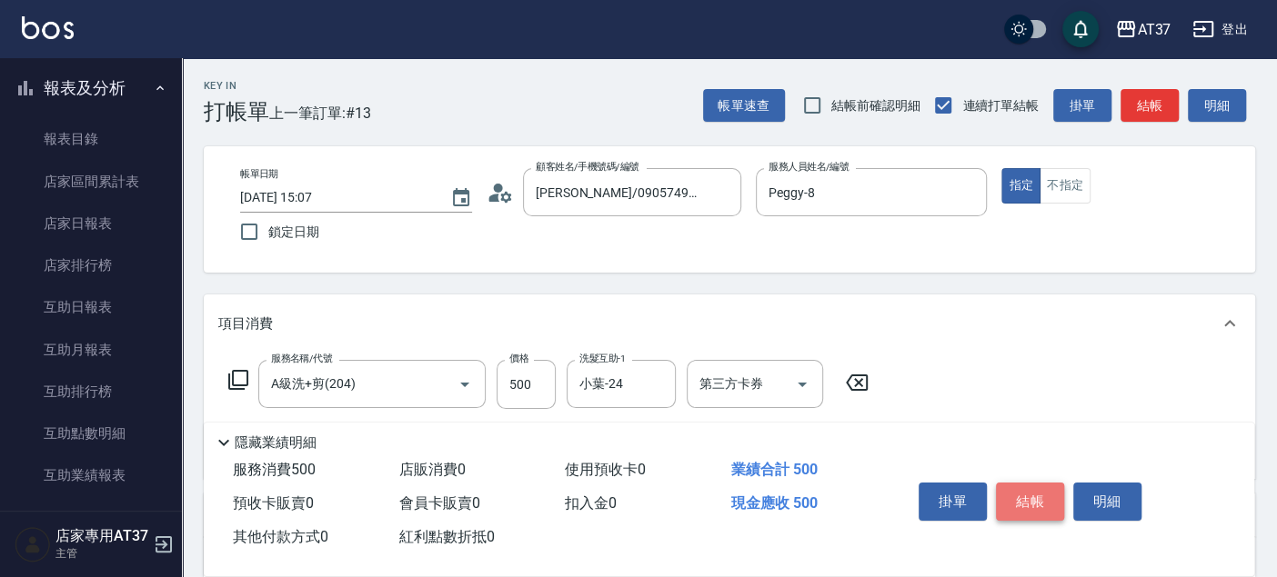
click at [1044, 486] on button "結帳" at bounding box center [1030, 502] width 68 height 38
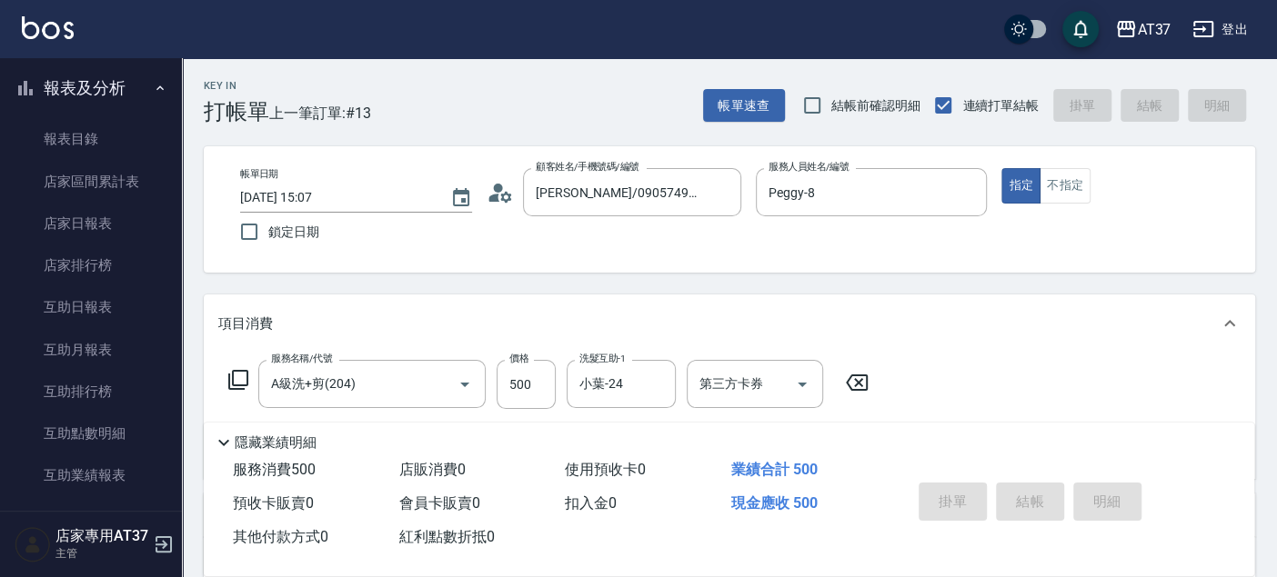
type input "2025/08/22 15:10"
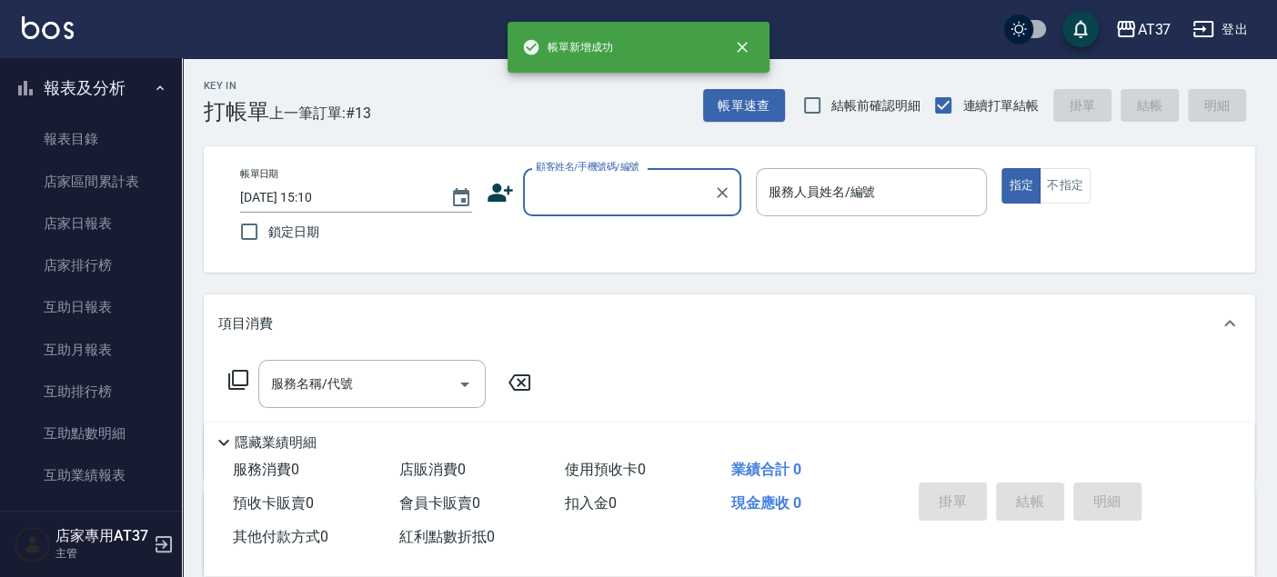
scroll to position [0, 0]
